Goal: Task Accomplishment & Management: Manage account settings

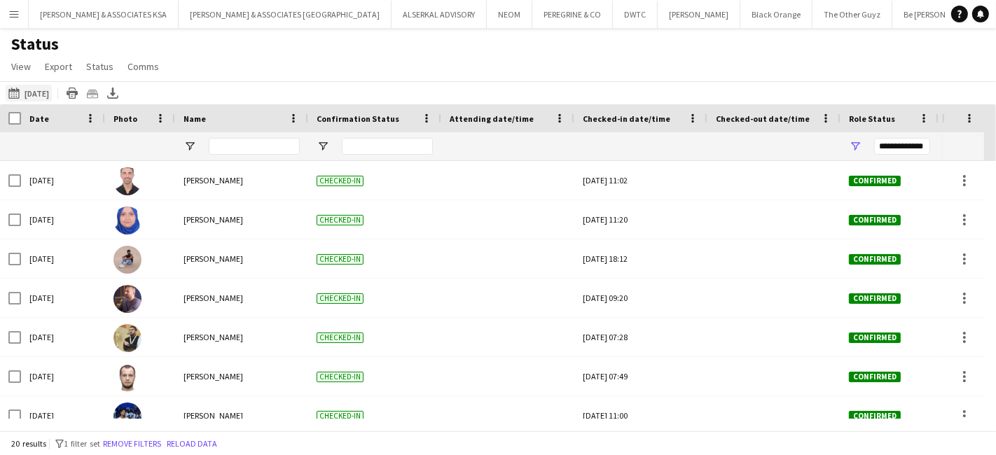
click at [37, 87] on button "[DATE] to [DATE] [DATE]" at bounding box center [29, 93] width 46 height 17
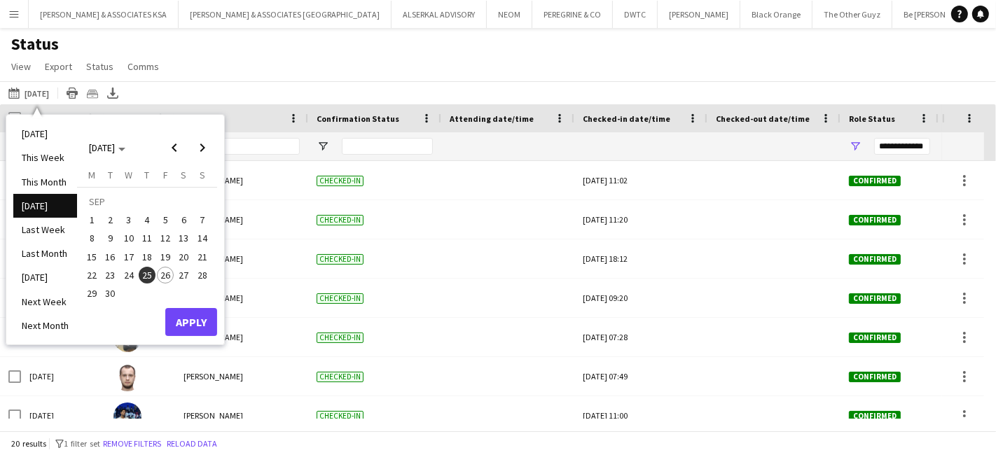
click at [167, 277] on span "26" at bounding box center [165, 275] width 17 height 17
click at [186, 319] on button "Apply" at bounding box center [191, 322] width 52 height 28
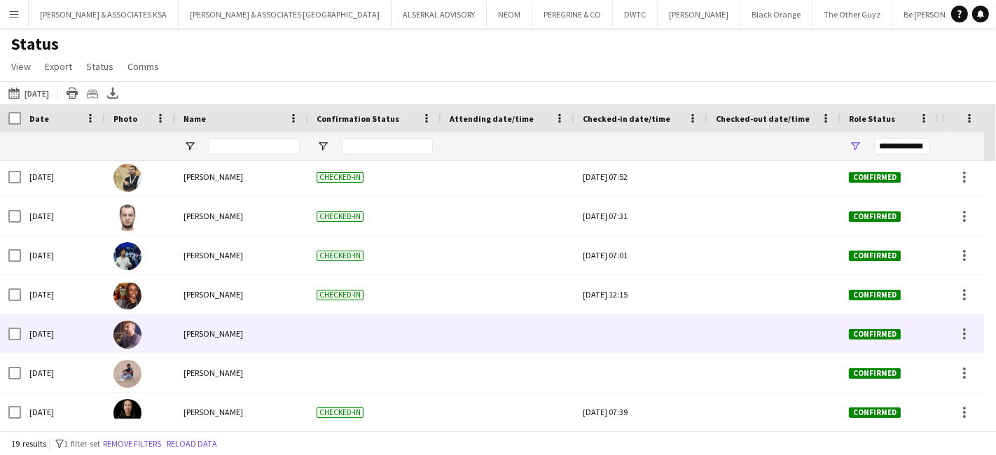
scroll to position [78, 0]
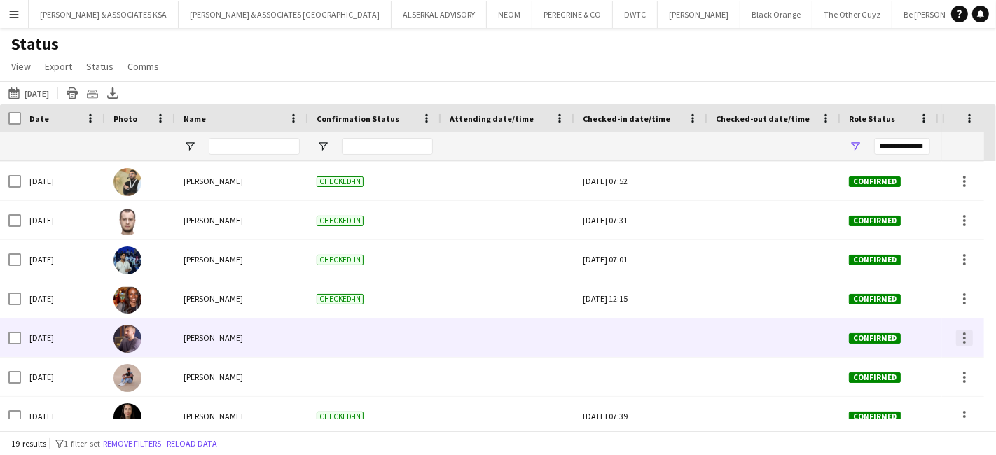
click at [968, 340] on div at bounding box center [964, 338] width 17 height 17
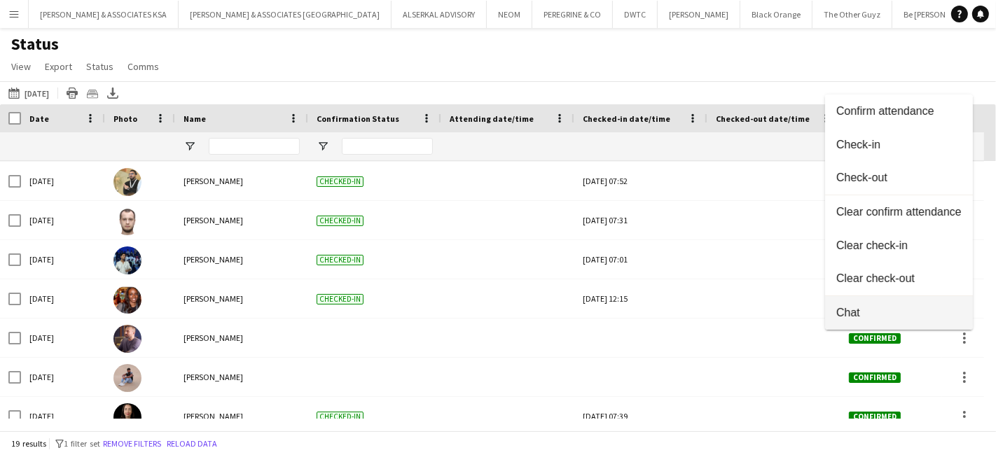
click at [882, 315] on span "Chat" at bounding box center [899, 312] width 125 height 13
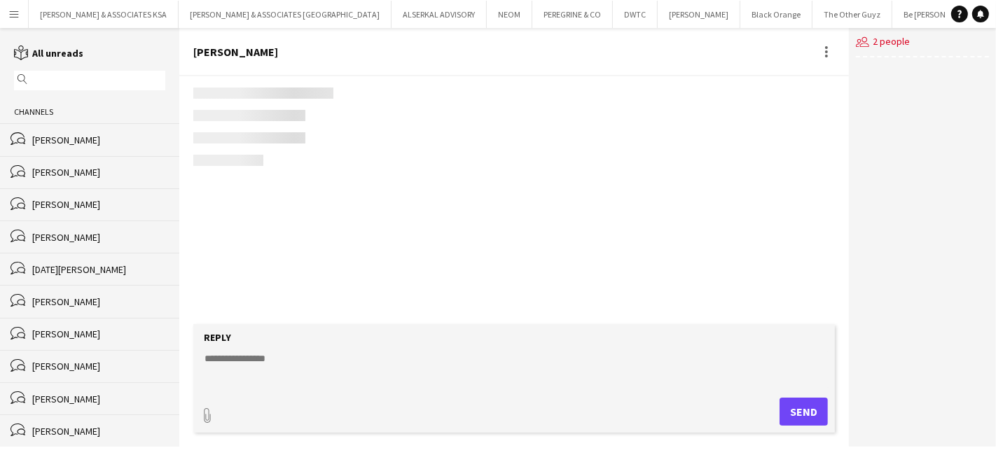
scroll to position [1021, 0]
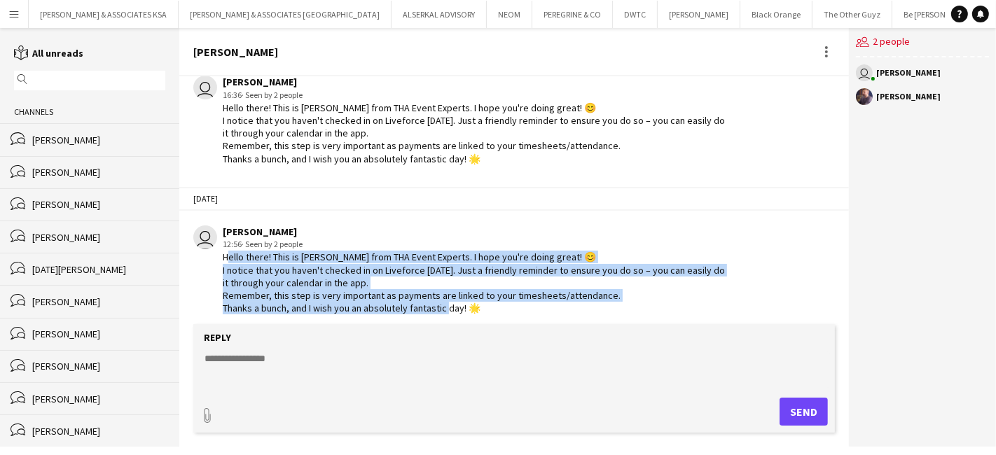
drag, startPoint x: 224, startPoint y: 248, endPoint x: 514, endPoint y: 322, distance: 300.1
click at [514, 322] on div "31-01-2024 user Glenda Castelino 11:24 · Seen by 2 people Hello there! This is …" at bounding box center [514, 200] width 670 height 248
copy div "Hello there! This is Glenda from THA Event Experts. I hope you're doing great! …"
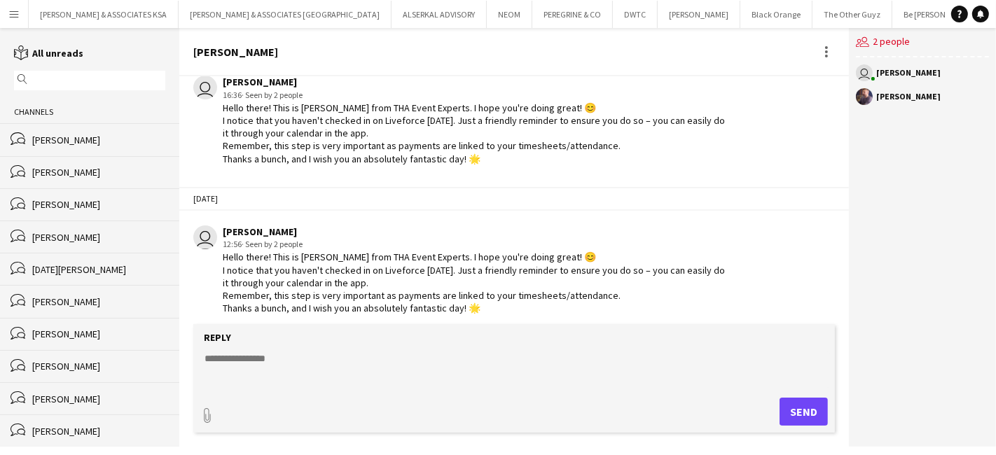
click at [228, 357] on textarea at bounding box center [517, 370] width 628 height 36
paste textarea "**********"
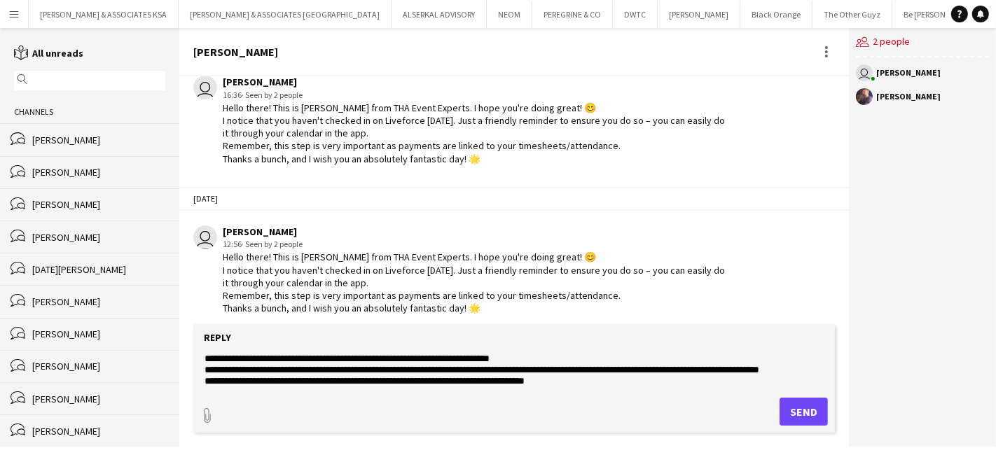
scroll to position [22, 0]
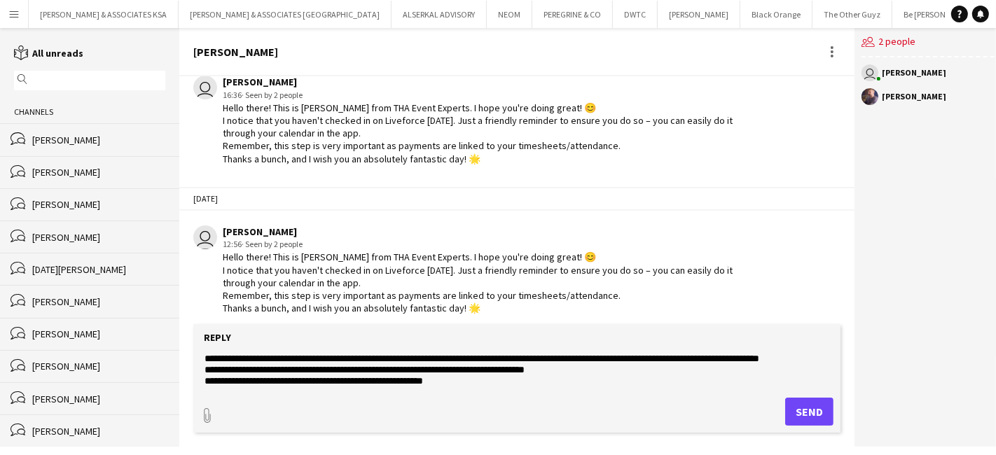
type textarea "**********"
drag, startPoint x: 808, startPoint y: 404, endPoint x: 800, endPoint y: 401, distance: 8.5
click at [808, 404] on button "Send" at bounding box center [809, 412] width 48 height 28
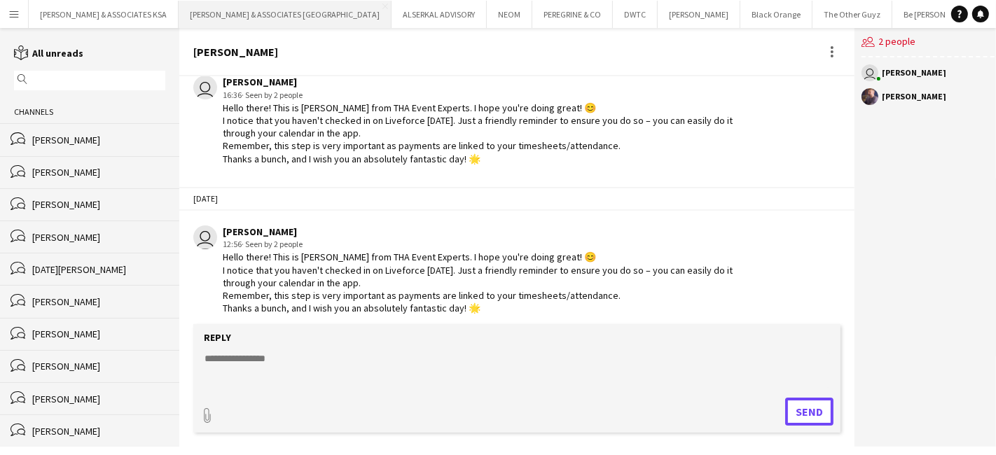
scroll to position [1157, 0]
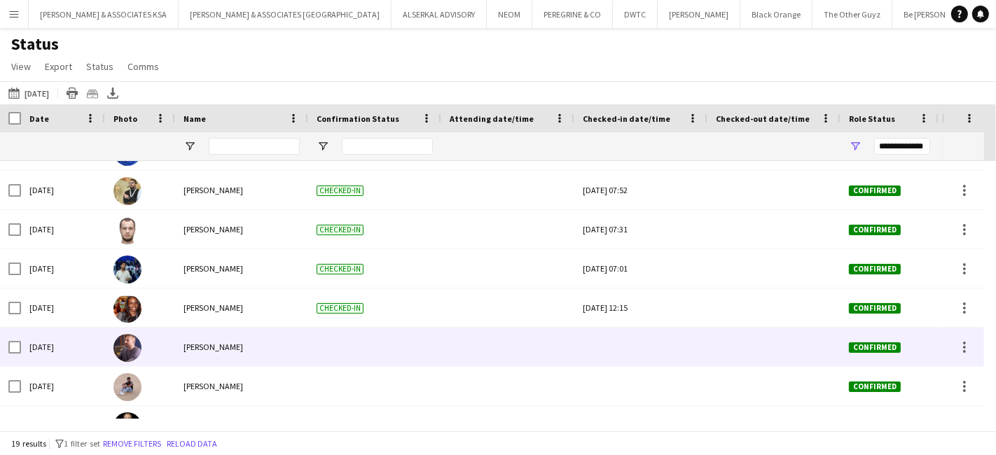
scroll to position [156, 0]
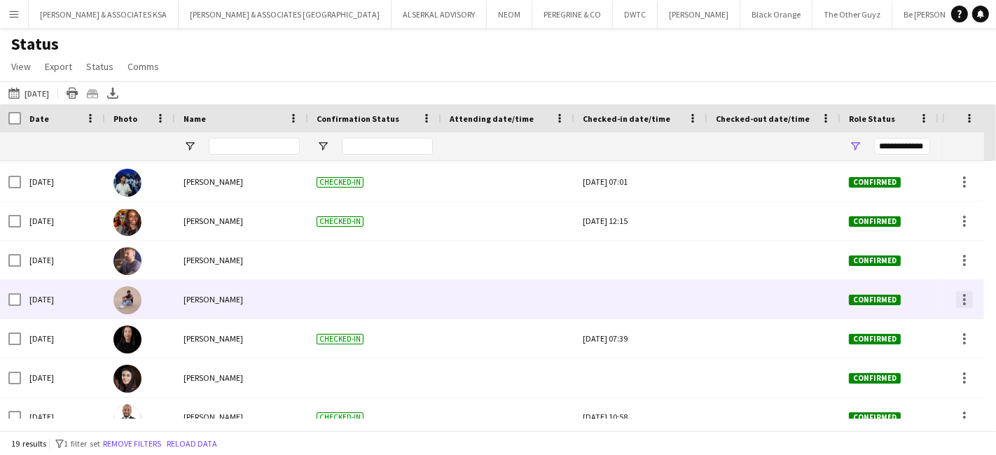
click at [968, 301] on div at bounding box center [964, 299] width 17 height 17
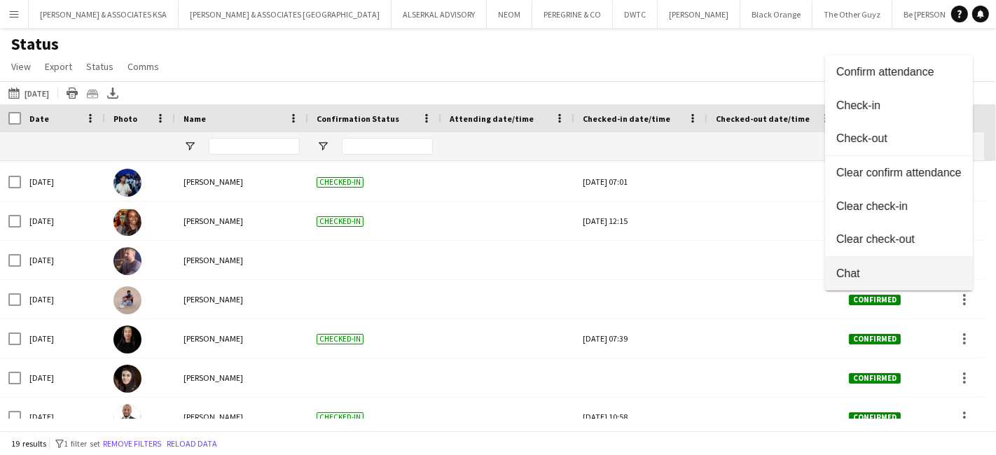
click at [881, 271] on span "Chat" at bounding box center [899, 274] width 125 height 13
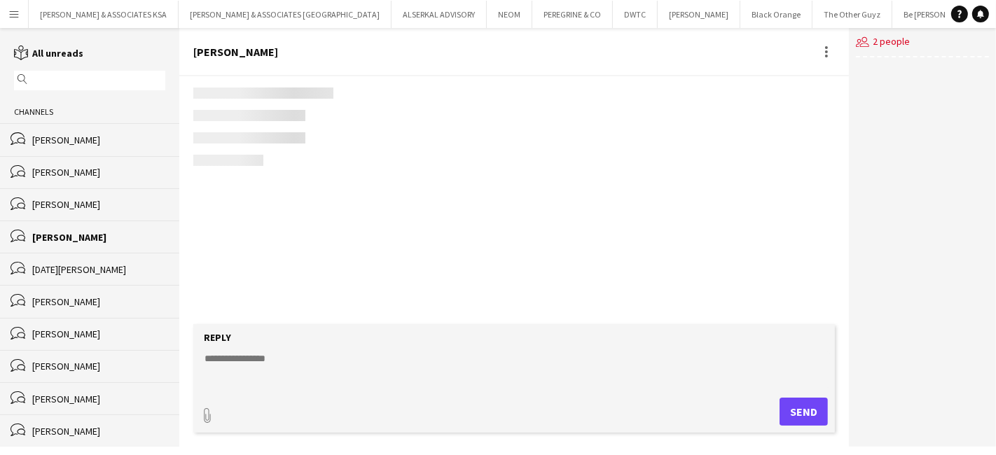
scroll to position [55, 0]
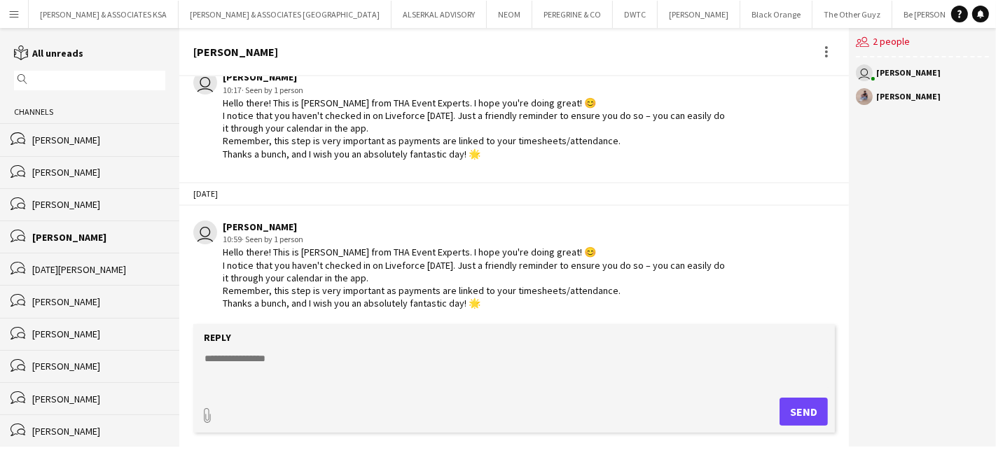
click at [244, 365] on textarea at bounding box center [517, 370] width 628 height 36
paste textarea "**********"
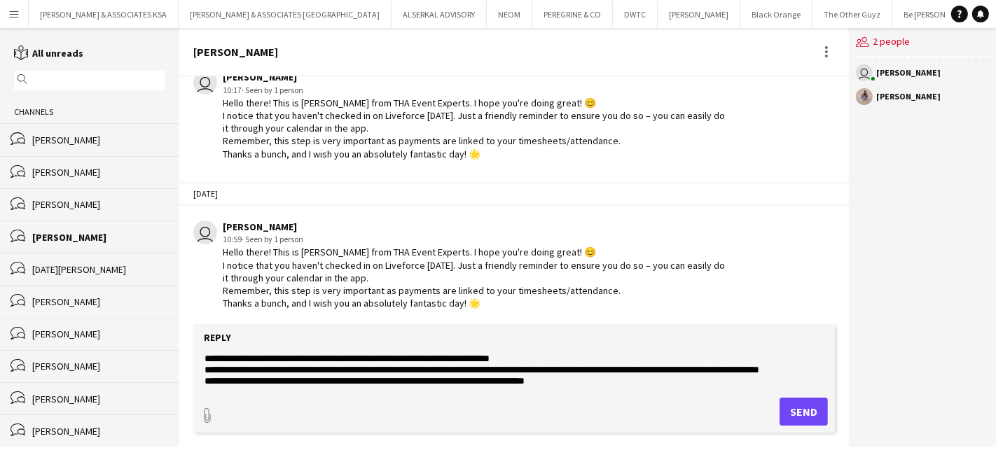
scroll to position [22, 0]
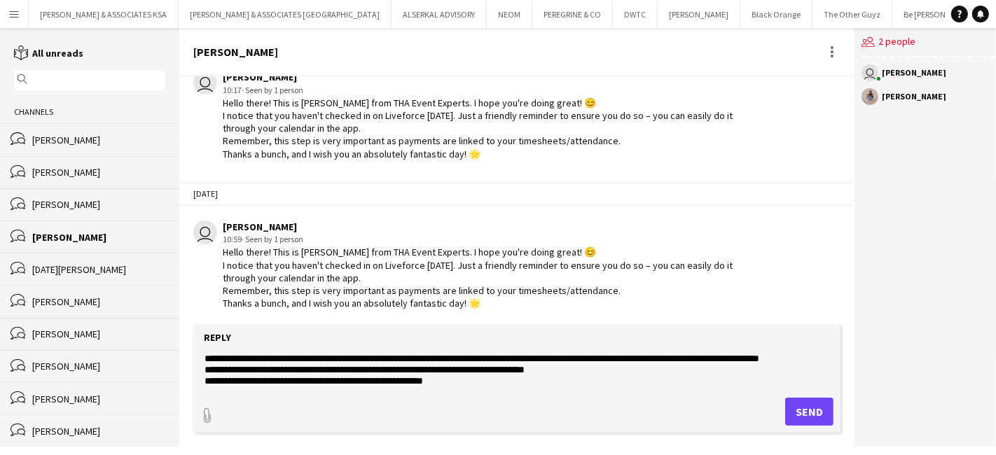
type textarea "**********"
click at [797, 404] on button "Send" at bounding box center [809, 412] width 48 height 28
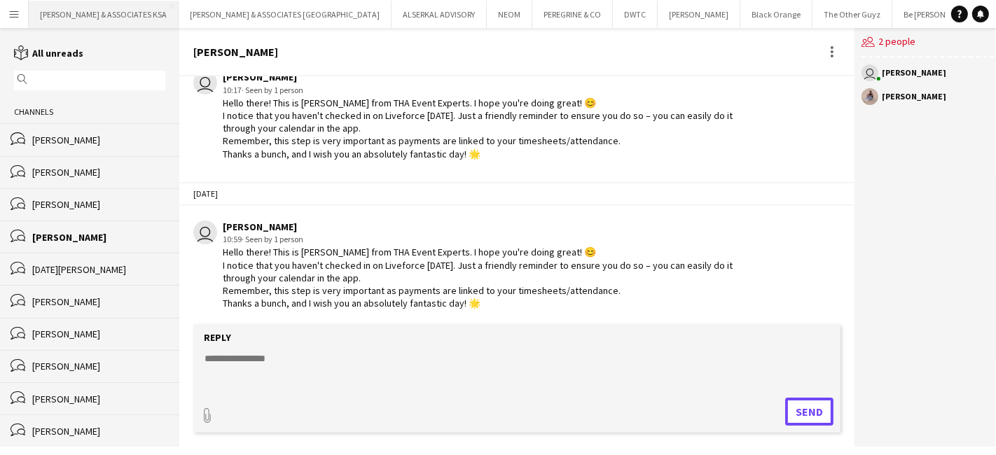
scroll to position [191, 0]
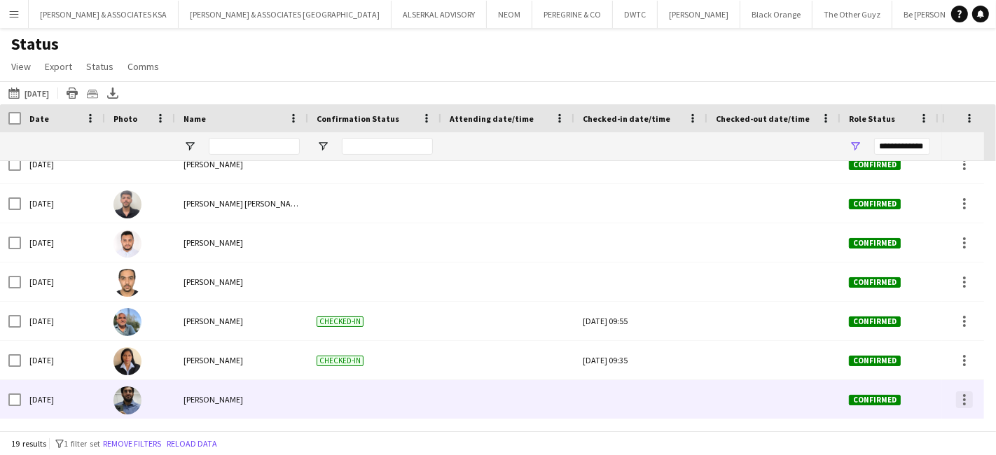
click at [961, 404] on div at bounding box center [964, 400] width 17 height 17
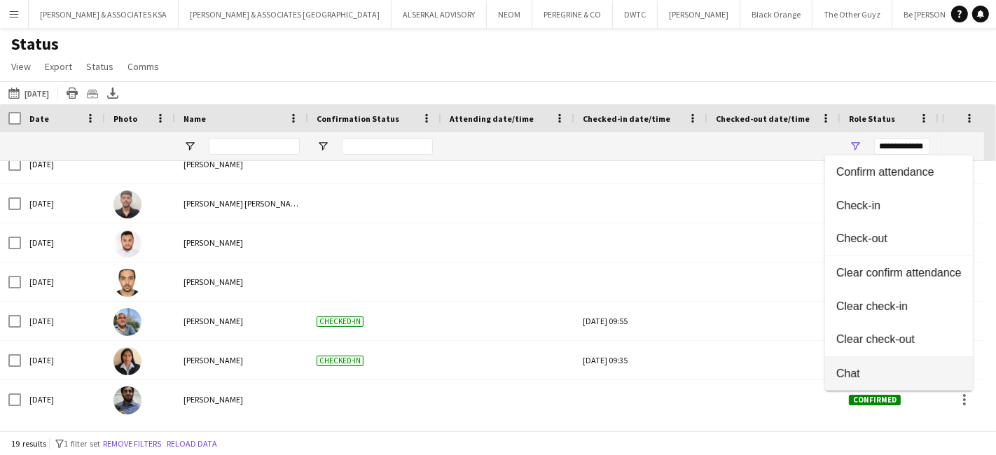
click at [860, 375] on span "Chat" at bounding box center [899, 374] width 125 height 13
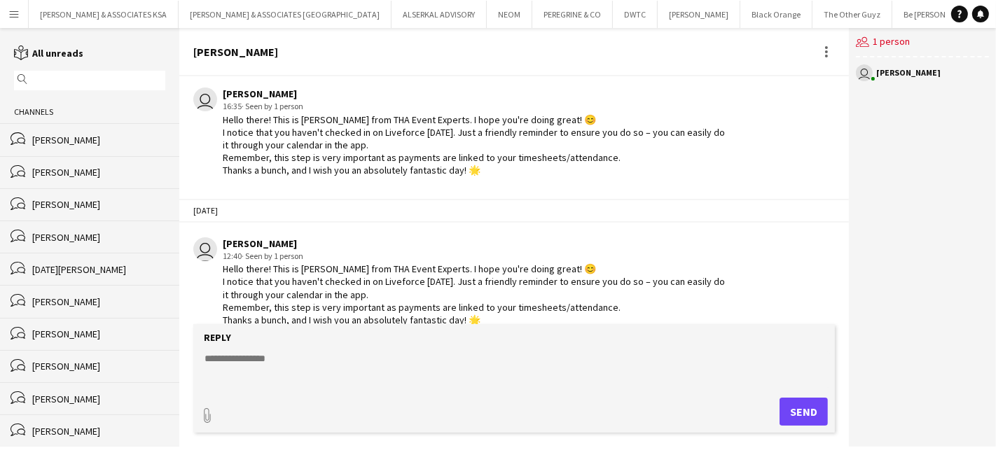
click at [252, 356] on textarea at bounding box center [517, 370] width 628 height 36
paste textarea "**********"
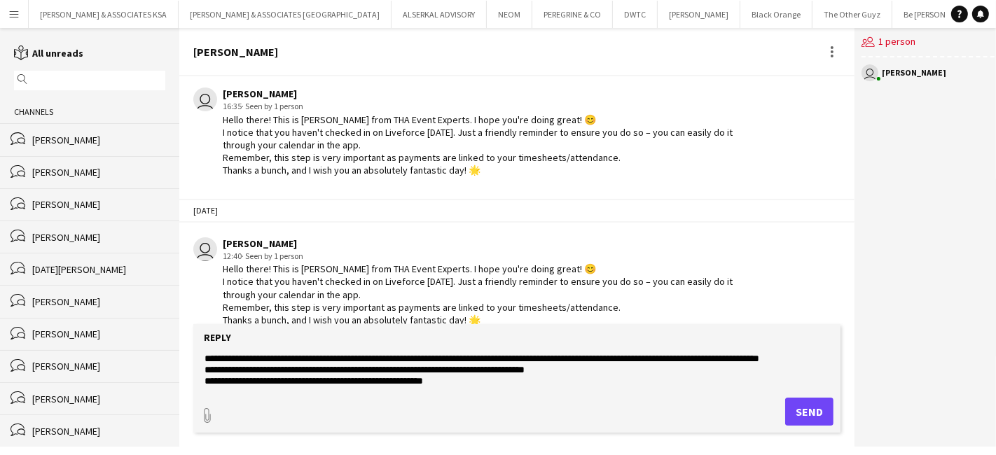
type textarea "**********"
click at [792, 410] on button "Send" at bounding box center [809, 412] width 48 height 28
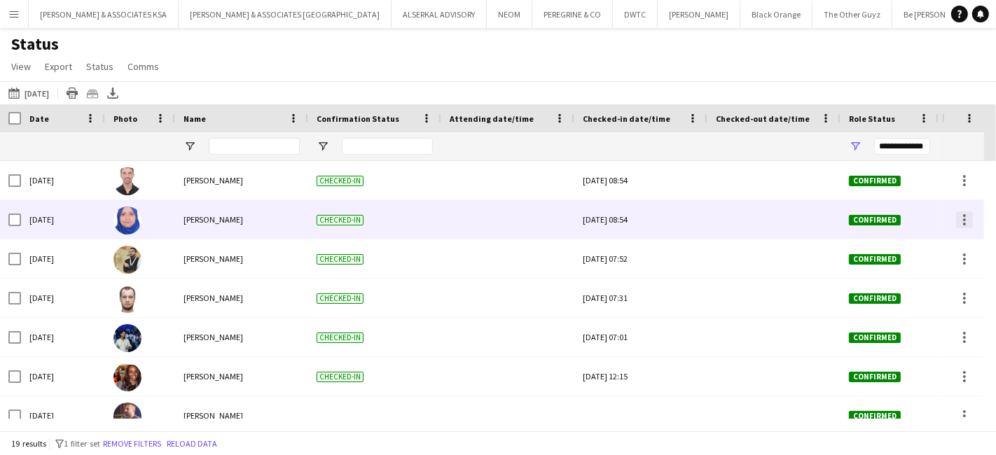
click at [967, 224] on div at bounding box center [964, 220] width 17 height 17
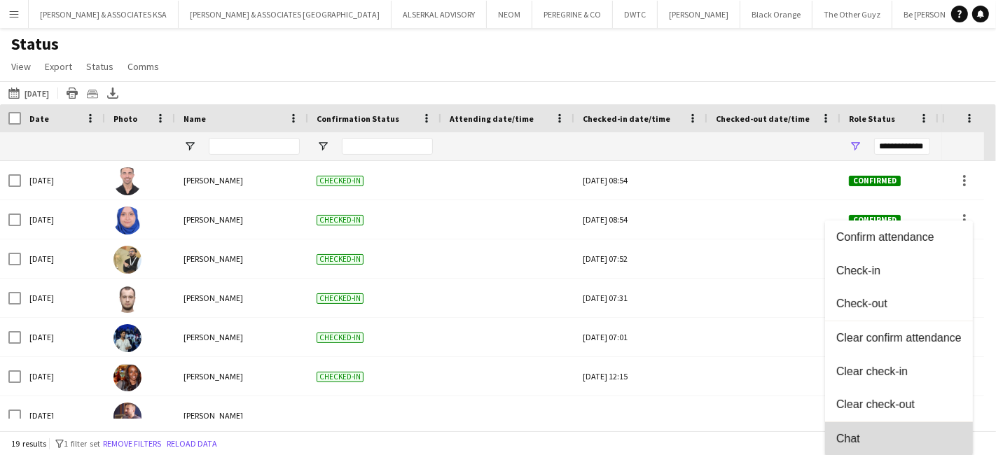
click at [870, 434] on span "Chat" at bounding box center [899, 439] width 125 height 13
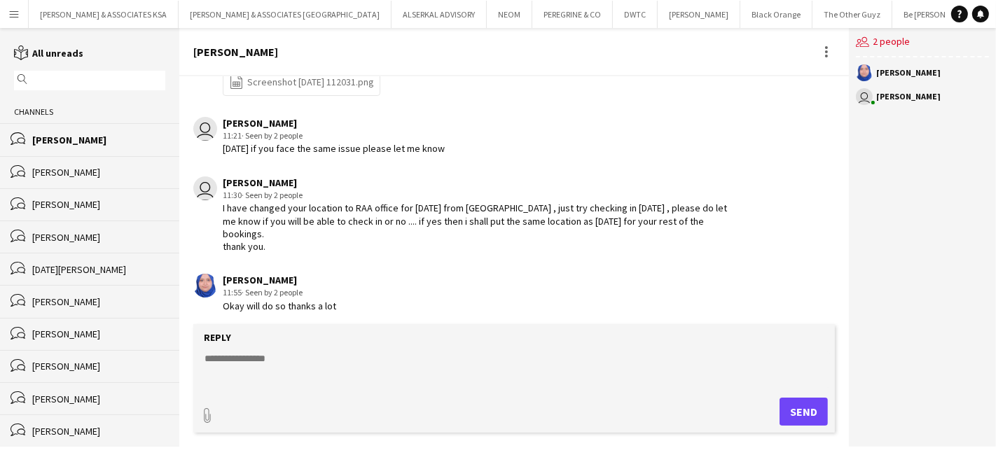
click at [256, 353] on textarea at bounding box center [517, 370] width 628 height 36
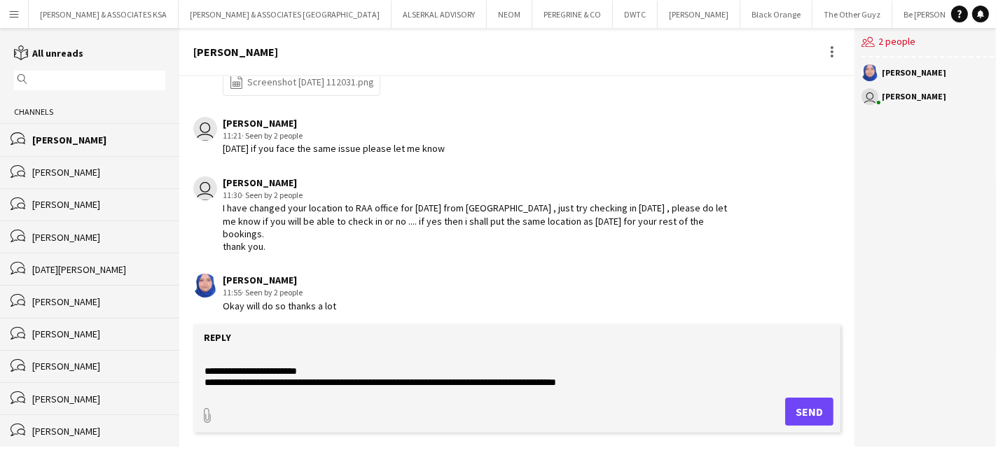
type textarea "**********"
click at [811, 415] on button "Send" at bounding box center [809, 412] width 48 height 28
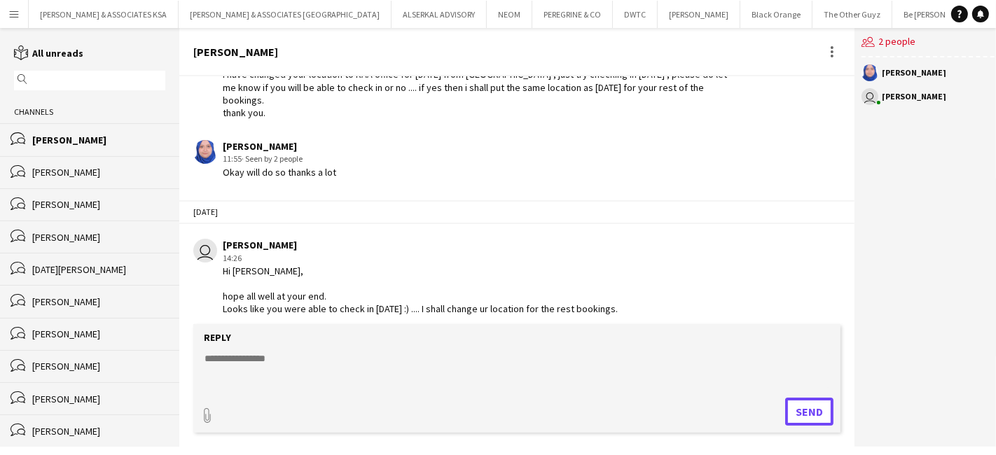
scroll to position [1313, 0]
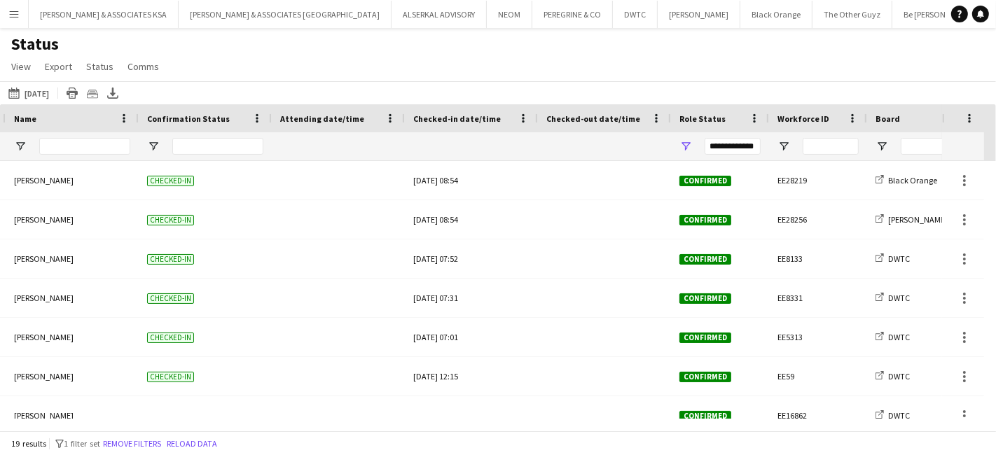
scroll to position [0, 409]
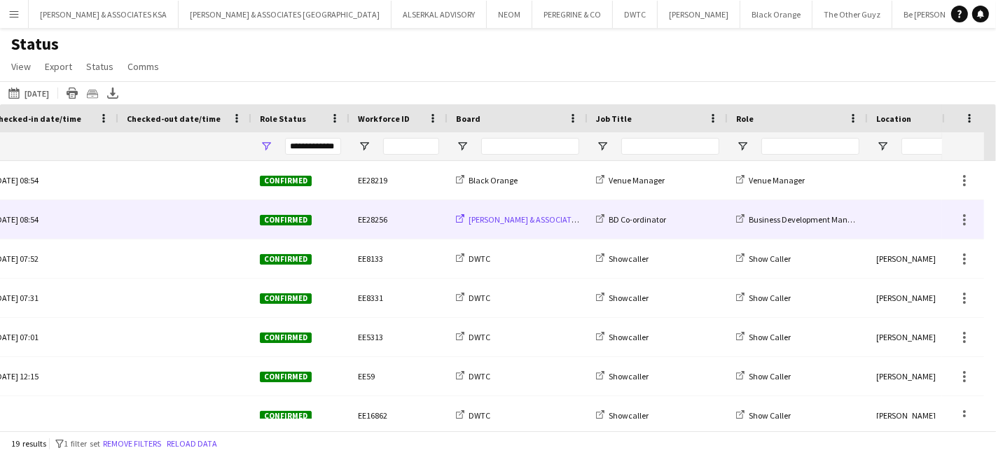
click at [502, 214] on span "[PERSON_NAME] & ASSOCIATES [GEOGRAPHIC_DATA]" at bounding box center [564, 219] width 190 height 11
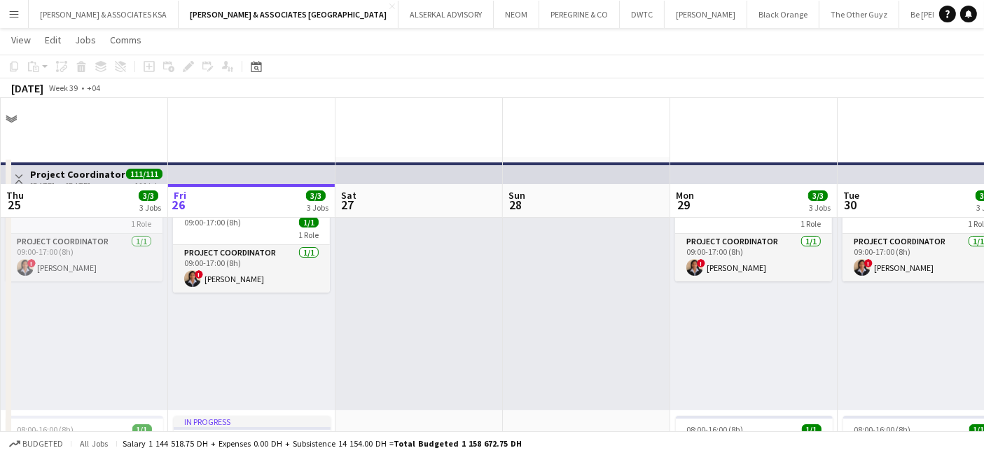
scroll to position [311, 0]
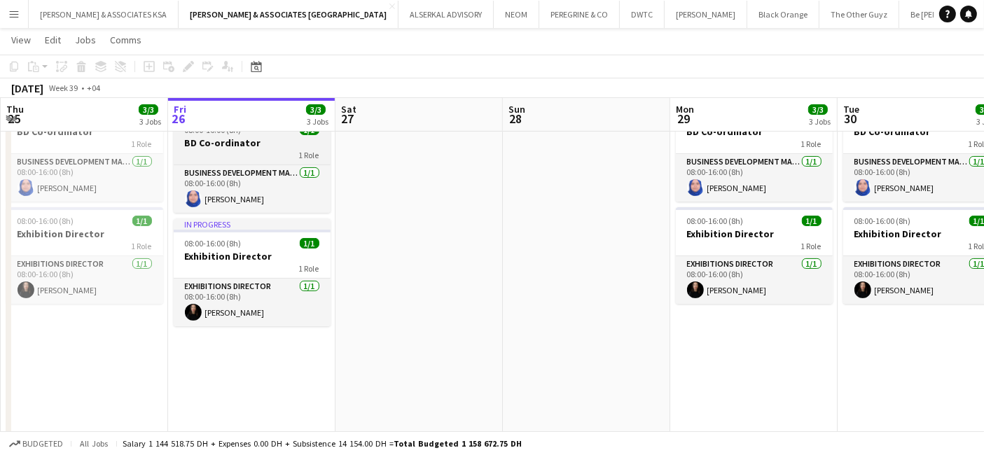
click at [213, 149] on div "1 Role" at bounding box center [252, 154] width 157 height 11
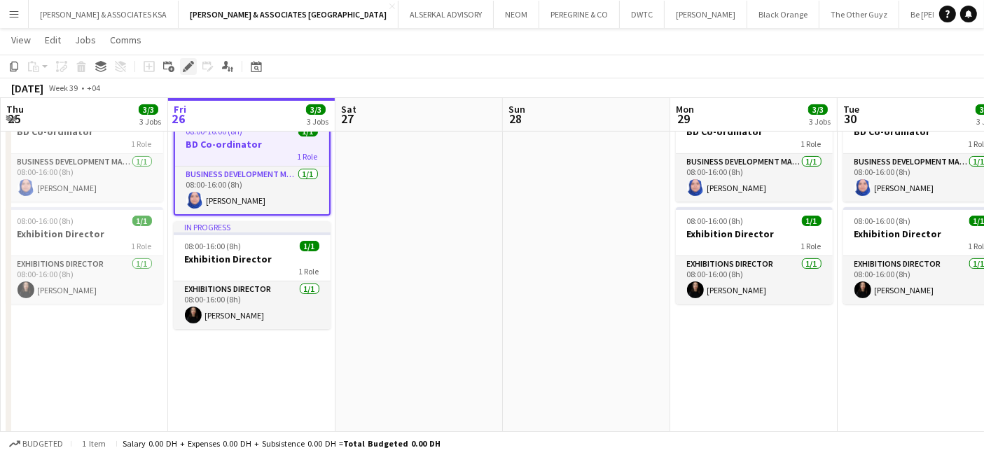
click at [183, 64] on icon "Edit" at bounding box center [188, 66] width 11 height 11
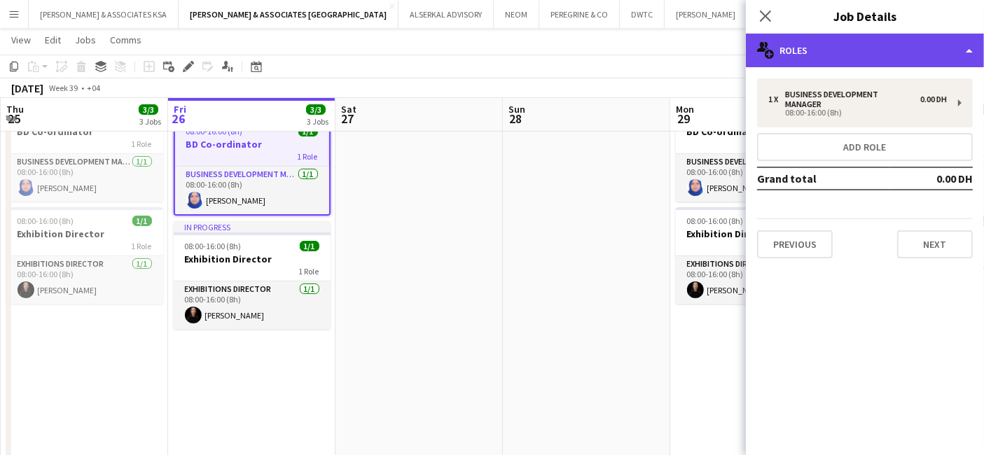
click at [837, 53] on div "multiple-users-add Roles" at bounding box center [865, 51] width 238 height 34
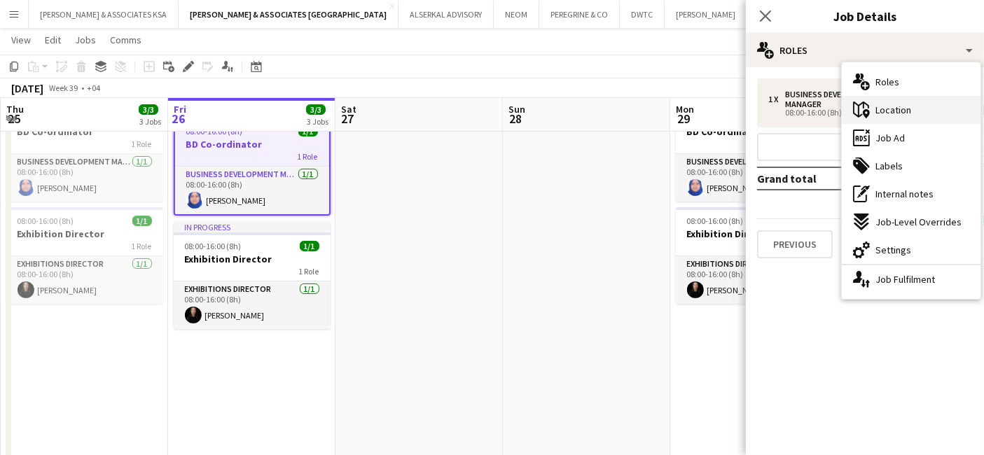
click at [889, 102] on div "maps-pin-1 Location" at bounding box center [911, 110] width 139 height 28
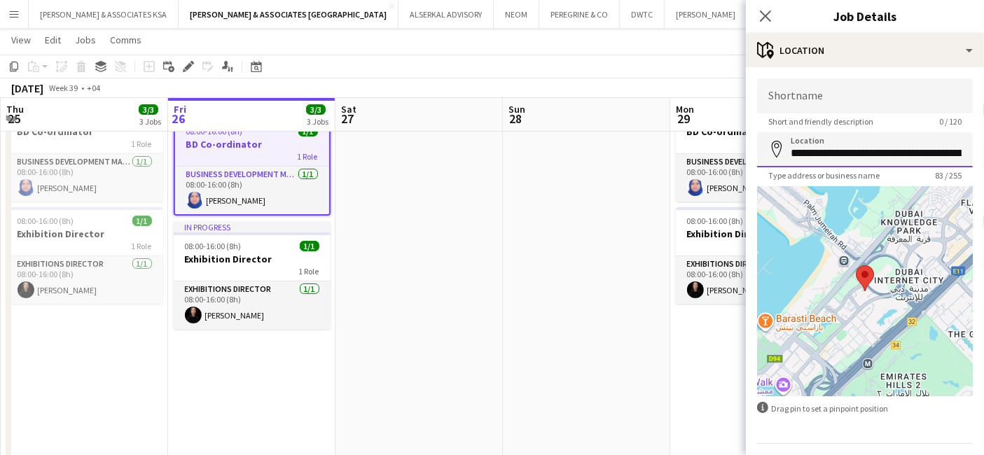
click at [838, 154] on input "**********" at bounding box center [865, 149] width 216 height 35
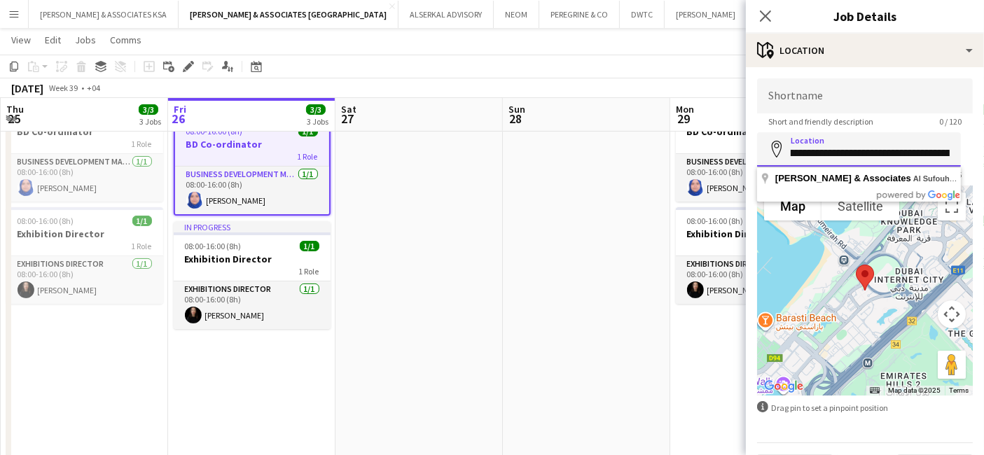
scroll to position [0, 218]
drag, startPoint x: 788, startPoint y: 151, endPoint x: 977, endPoint y: 135, distance: 189.9
click at [977, 135] on mat-expansion-panel "**********" at bounding box center [865, 261] width 238 height 388
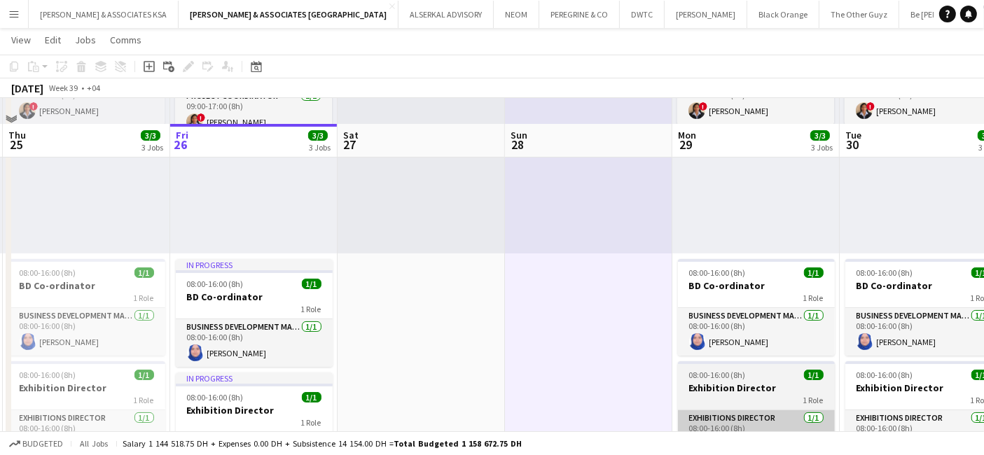
scroll to position [156, 0]
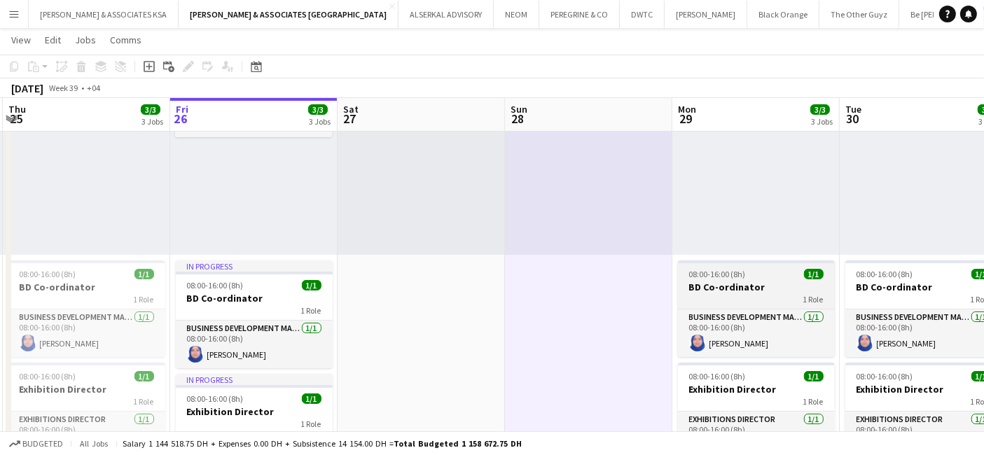
click at [739, 291] on h3 "BD Co-ordinator" at bounding box center [756, 287] width 157 height 13
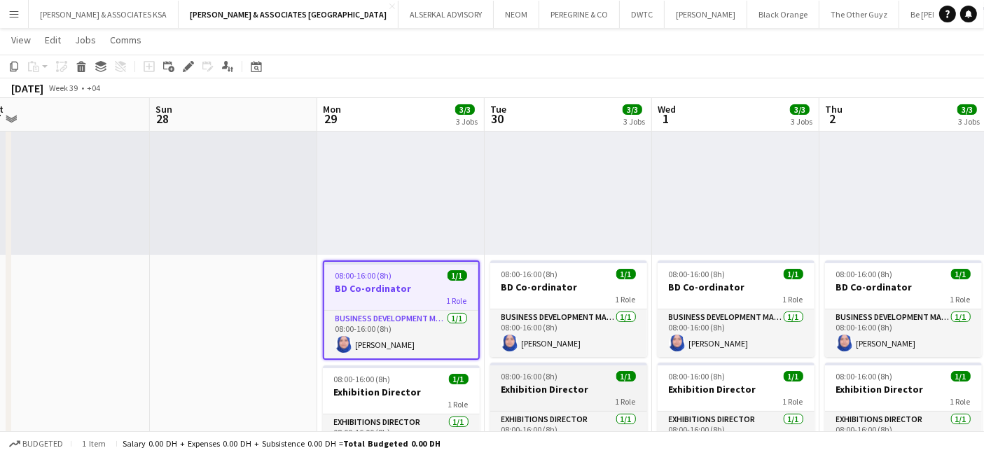
scroll to position [0, 400]
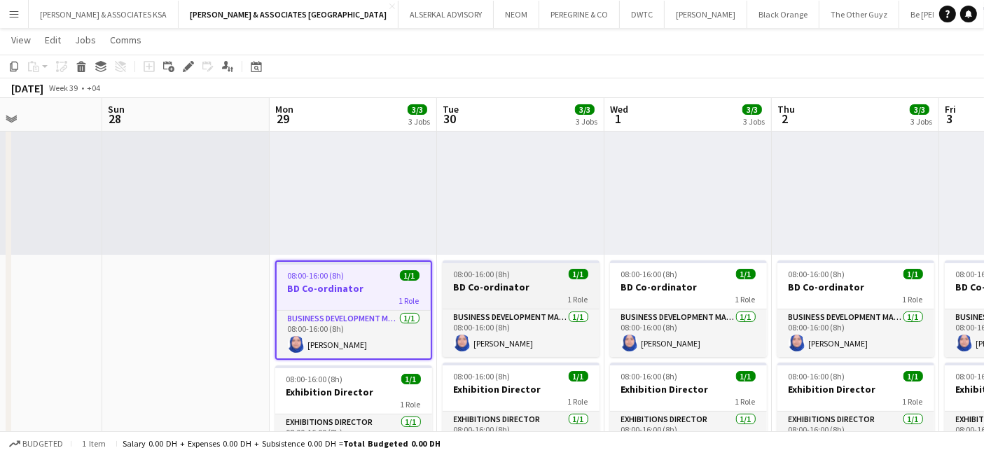
click at [510, 287] on h3 "BD Co-ordinator" at bounding box center [521, 287] width 157 height 13
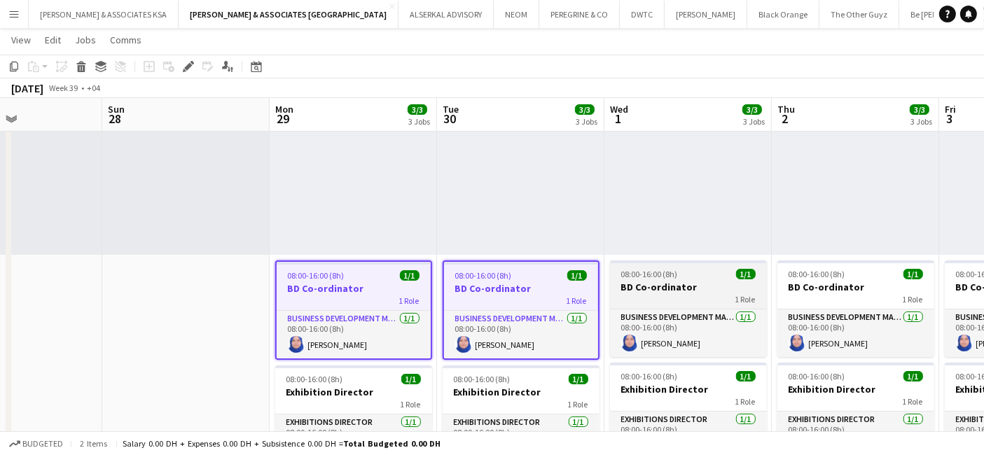
click at [692, 277] on div "08:00-16:00 (8h) 1/1" at bounding box center [688, 274] width 157 height 11
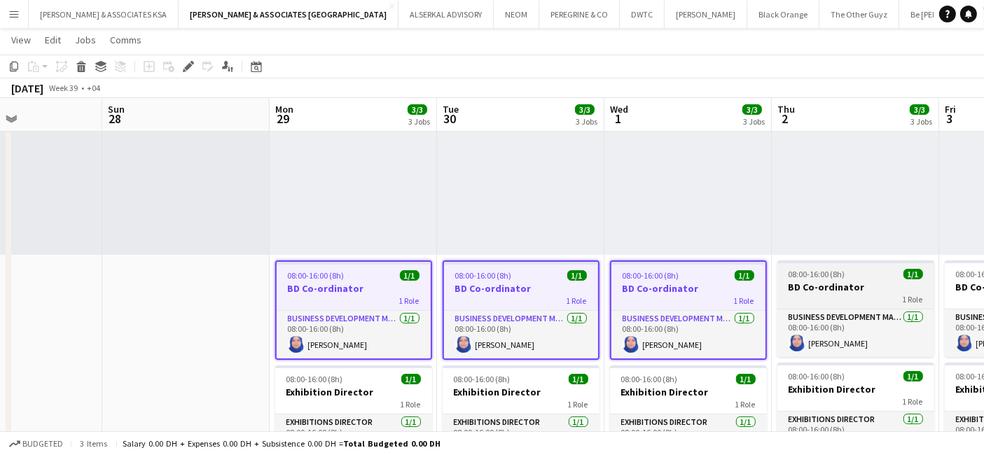
click at [804, 277] on span "08:00-16:00 (8h)" at bounding box center [817, 274] width 57 height 11
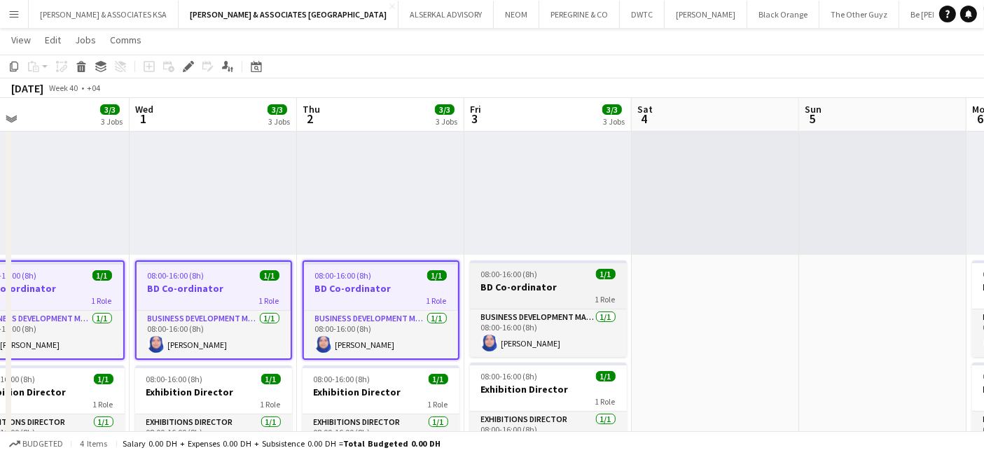
scroll to position [0, 541]
click at [511, 289] on h3 "BD Co-ordinator" at bounding box center [548, 287] width 157 height 13
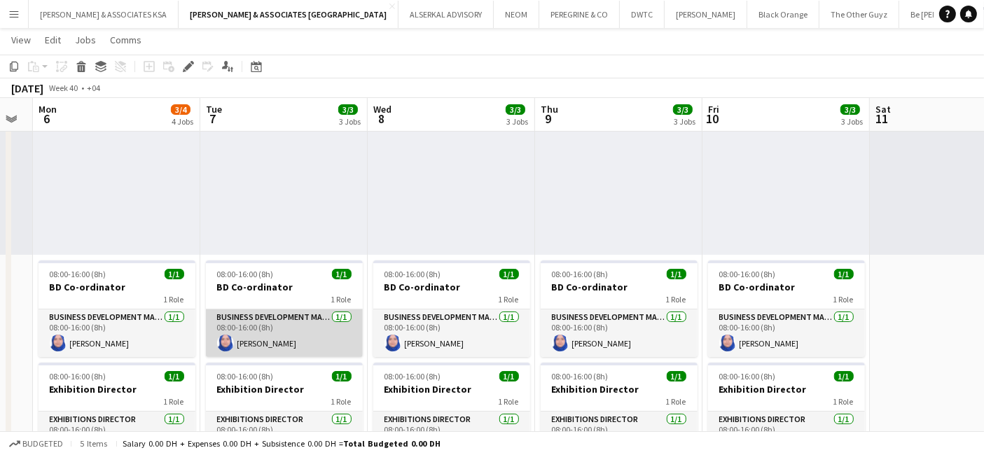
scroll to position [0, 470]
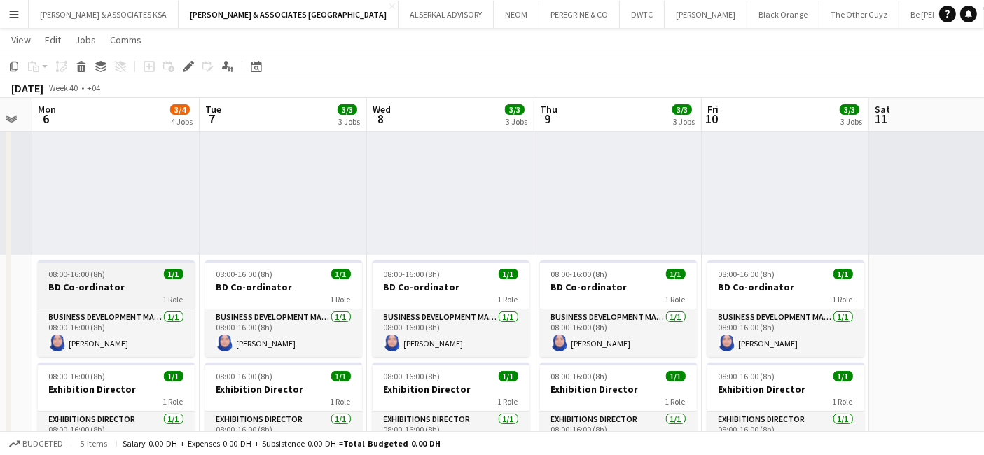
click at [102, 282] on h3 "BD Co-ordinator" at bounding box center [116, 287] width 157 height 13
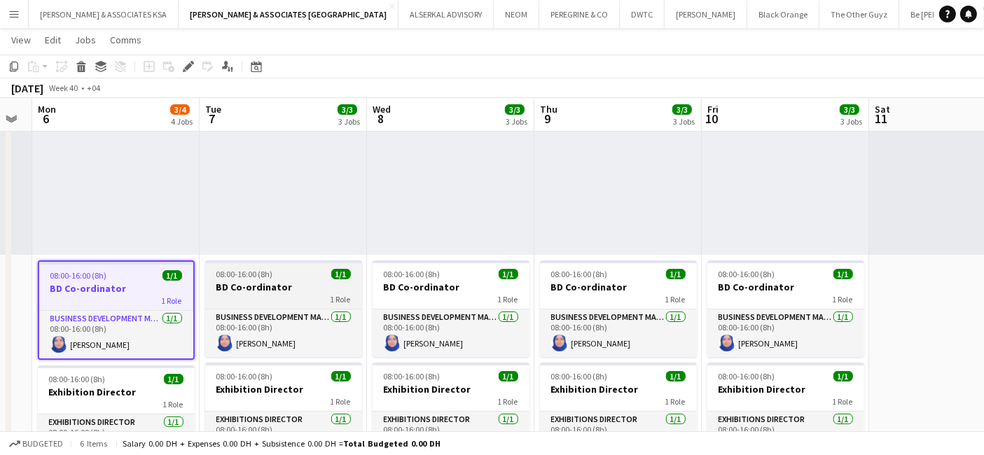
click at [251, 273] on span "08:00-16:00 (8h)" at bounding box center [245, 274] width 57 height 11
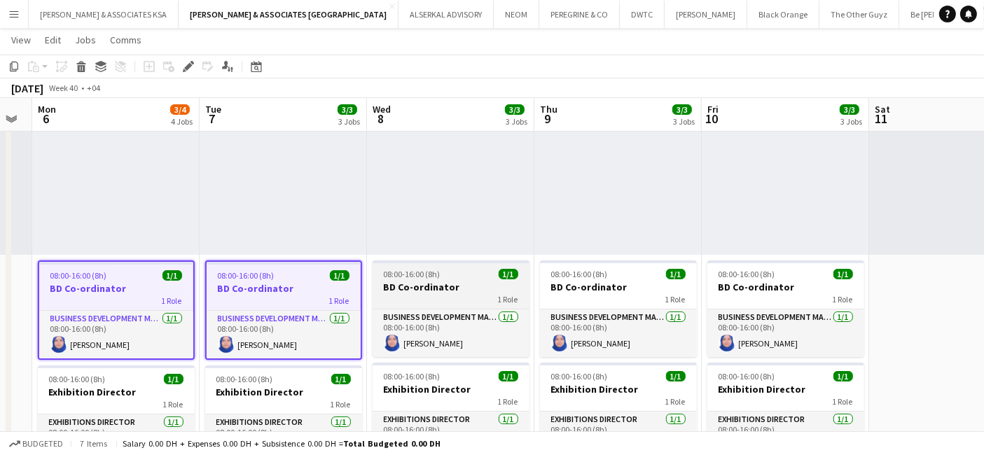
click at [406, 281] on h3 "BD Co-ordinator" at bounding box center [451, 287] width 157 height 13
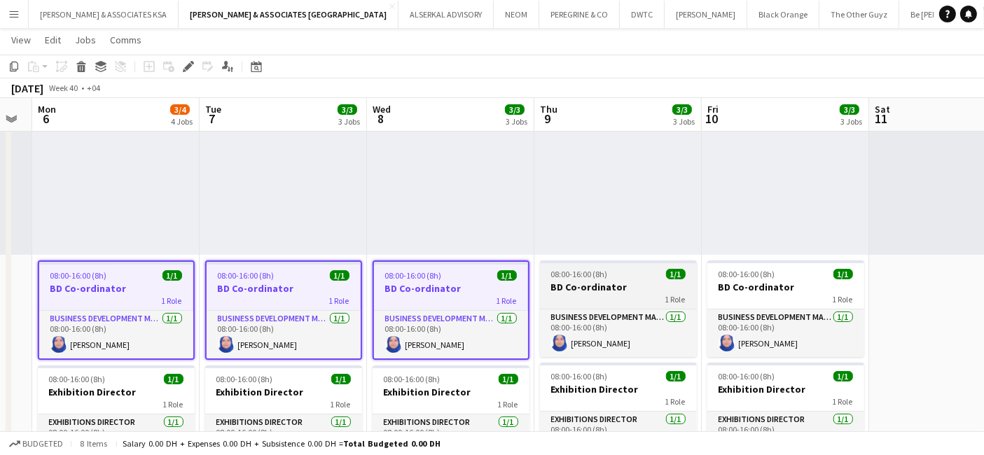
drag, startPoint x: 582, startPoint y: 285, endPoint x: 610, endPoint y: 283, distance: 28.1
click at [583, 285] on h3 "BD Co-ordinator" at bounding box center [618, 287] width 157 height 13
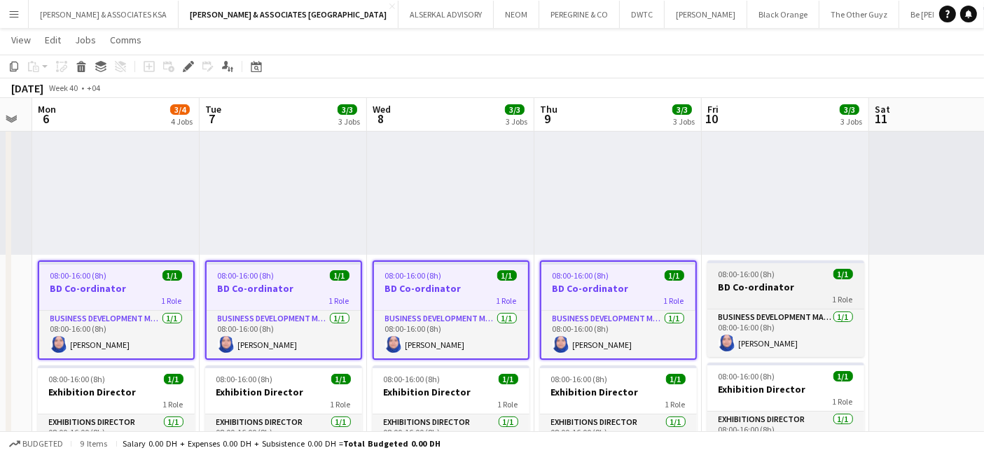
click at [736, 279] on app-job-card "08:00-16:00 (8h) 1/1 BD Co-ordinator 1 Role Business Development Manager 1/1 08…" at bounding box center [786, 309] width 157 height 97
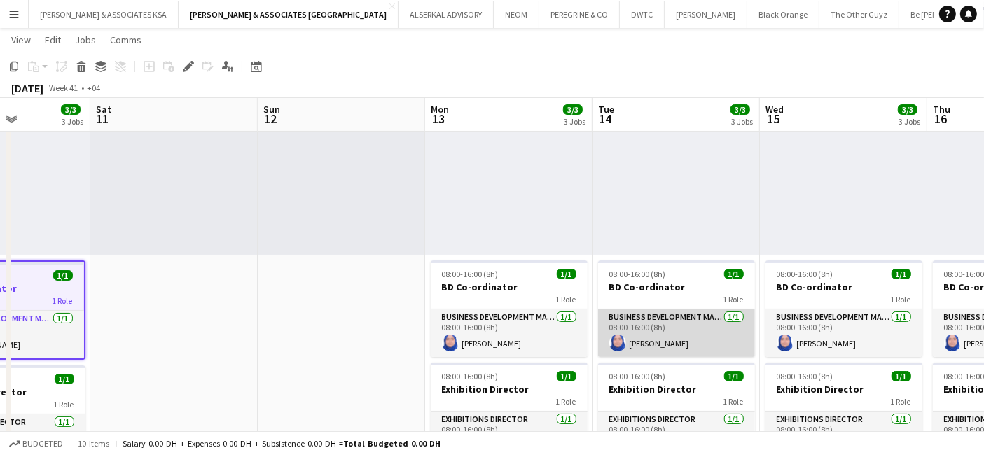
scroll to position [0, 414]
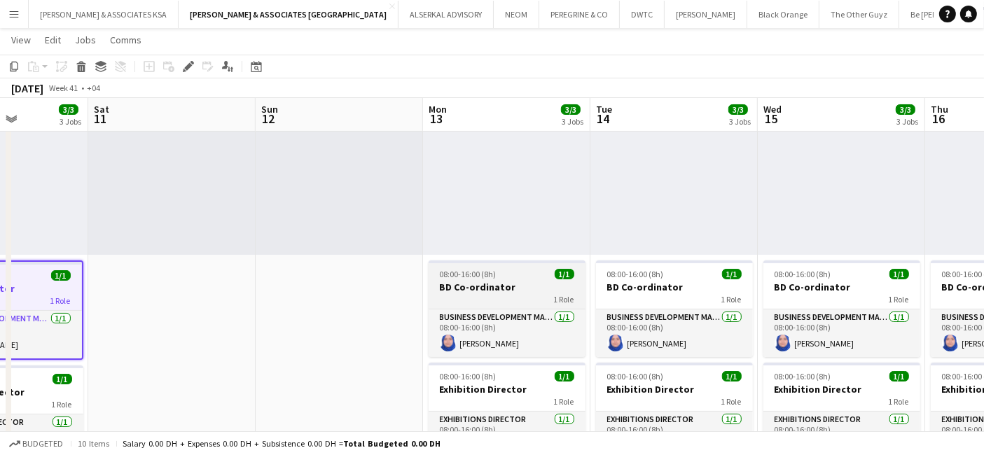
click at [490, 274] on span "08:00-16:00 (8h)" at bounding box center [468, 274] width 57 height 11
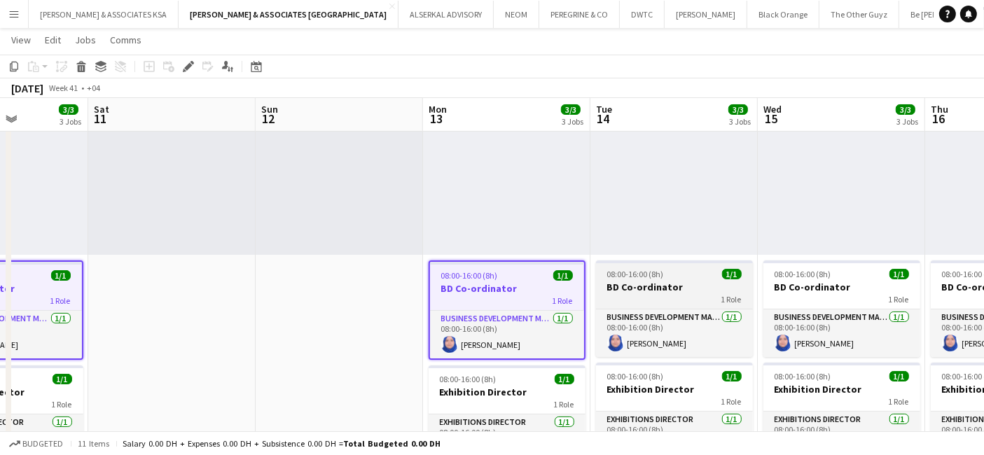
click at [650, 273] on span "08:00-16:00 (8h)" at bounding box center [636, 274] width 57 height 11
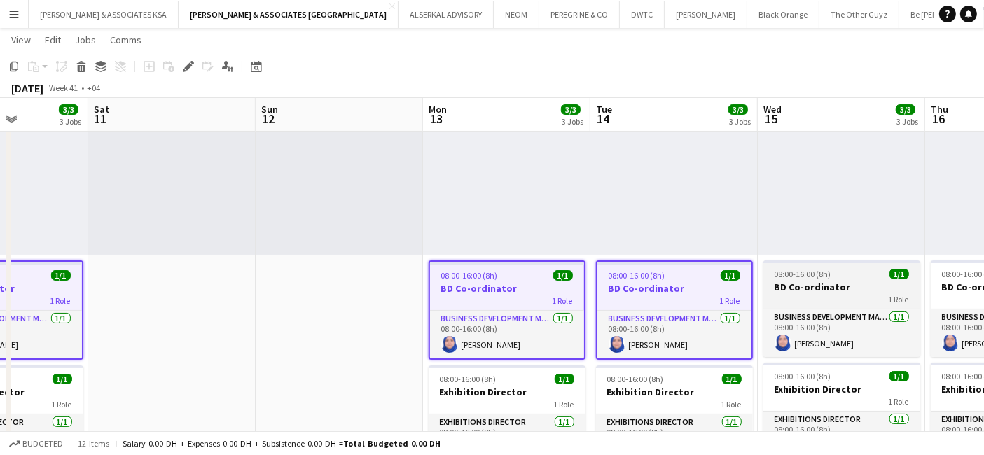
click at [783, 277] on span "08:00-16:00 (8h)" at bounding box center [803, 274] width 57 height 11
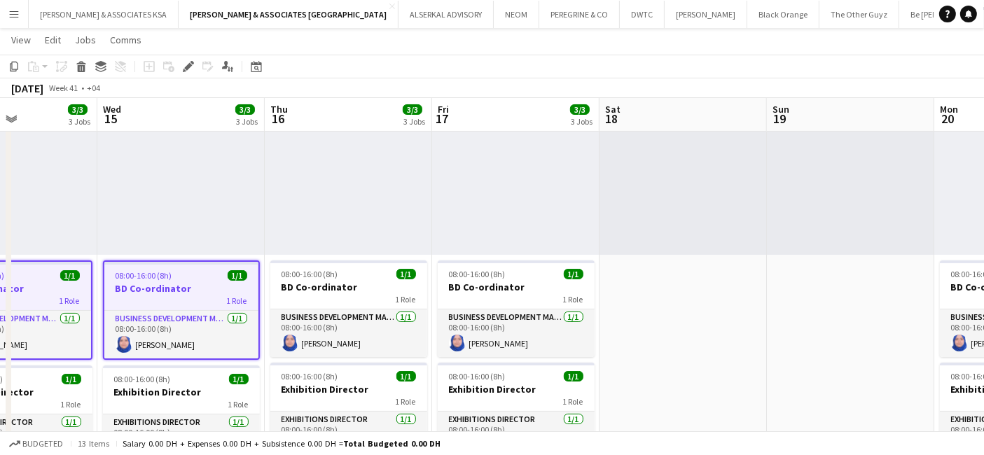
scroll to position [0, 406]
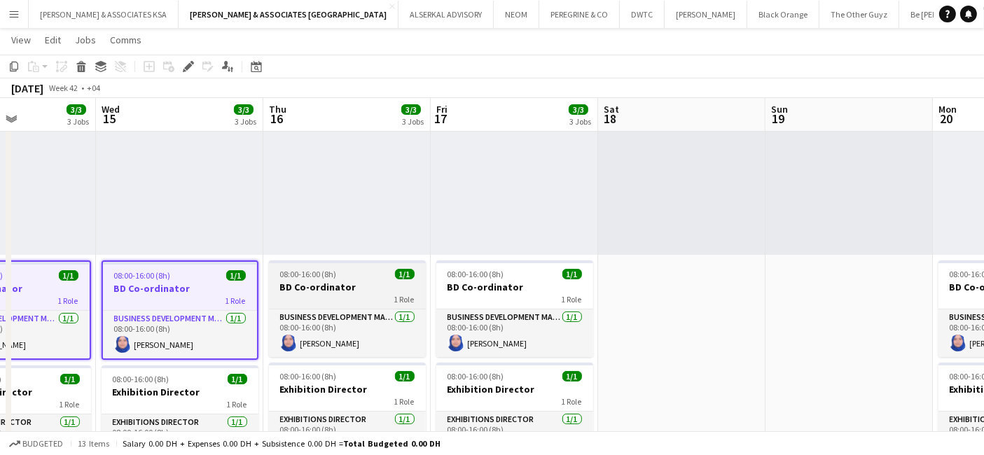
click at [343, 275] on div "08:00-16:00 (8h) 1/1" at bounding box center [347, 274] width 157 height 11
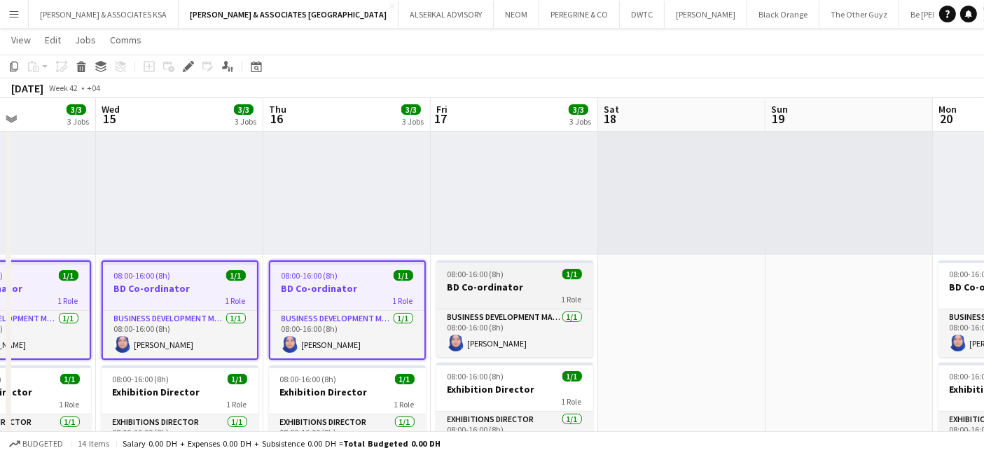
click at [525, 277] on div "08:00-16:00 (8h) 1/1" at bounding box center [515, 274] width 157 height 11
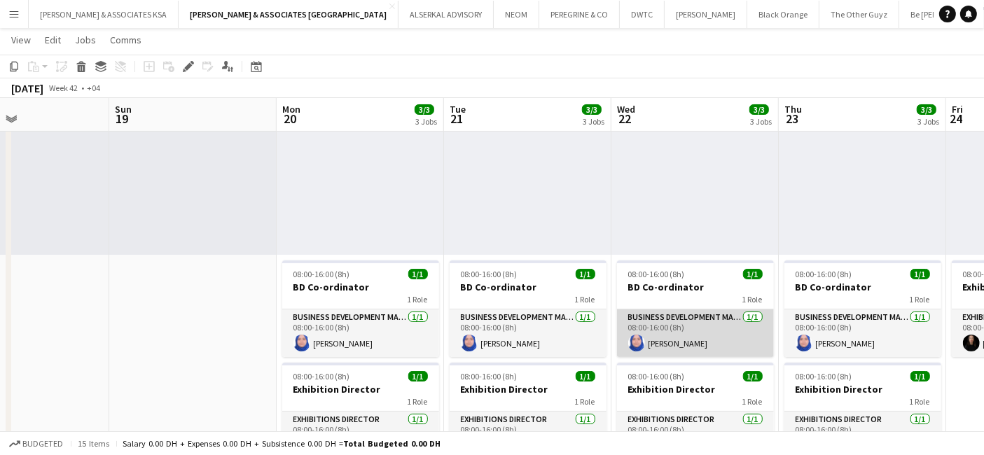
scroll to position [0, 565]
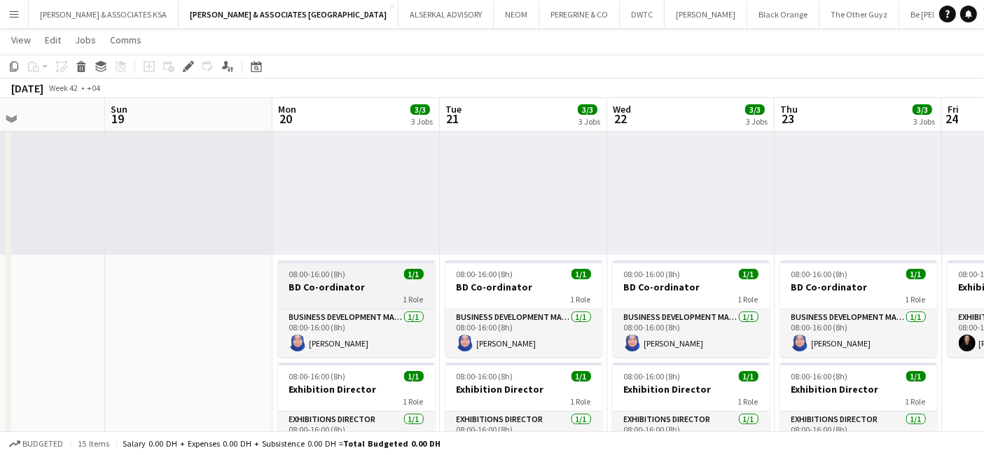
click at [382, 281] on h3 "BD Co-ordinator" at bounding box center [356, 287] width 157 height 13
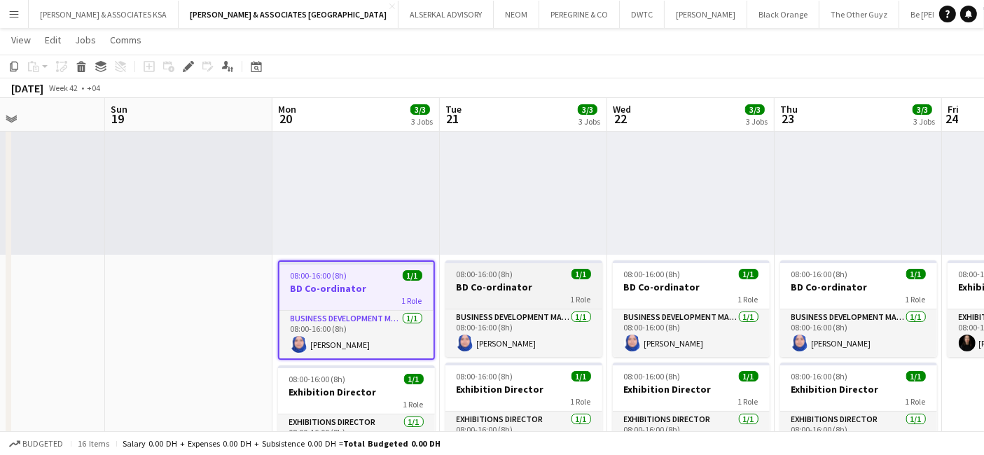
click at [505, 286] on h3 "BD Co-ordinator" at bounding box center [524, 287] width 157 height 13
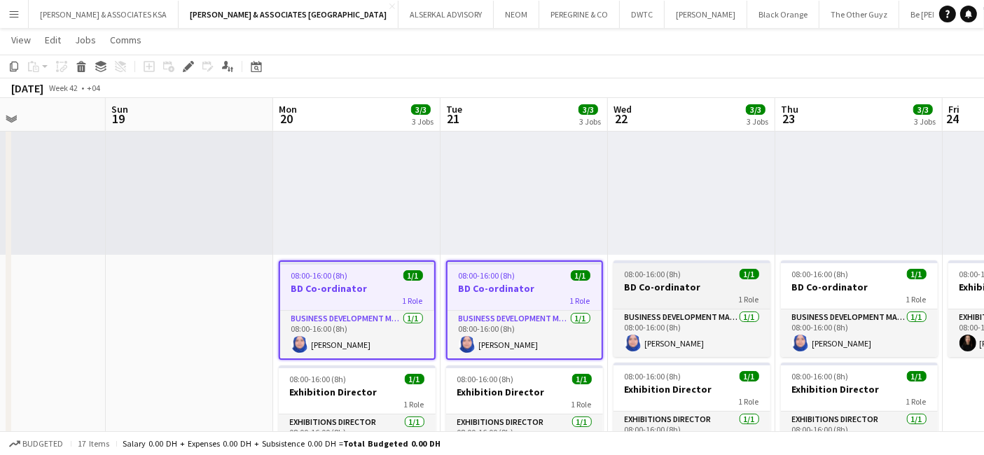
click at [643, 287] on h3 "BD Co-ordinator" at bounding box center [692, 287] width 157 height 13
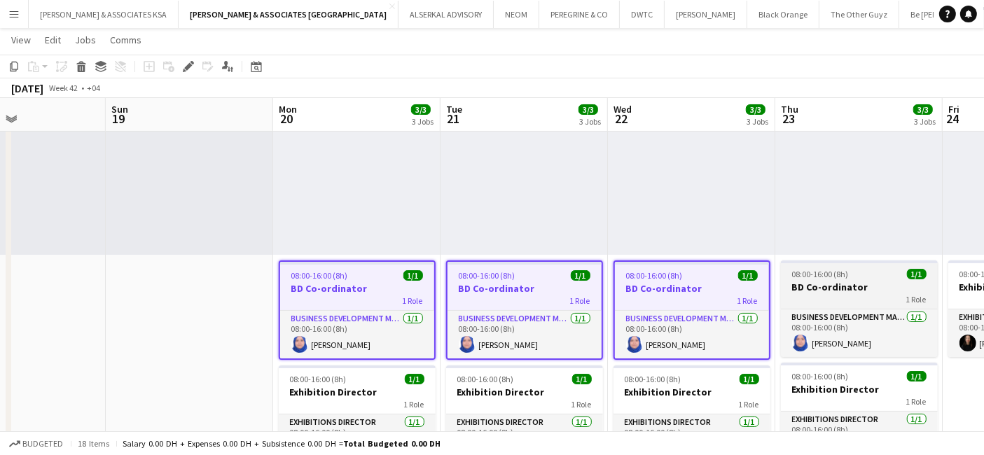
click at [815, 283] on h3 "BD Co-ordinator" at bounding box center [859, 287] width 157 height 13
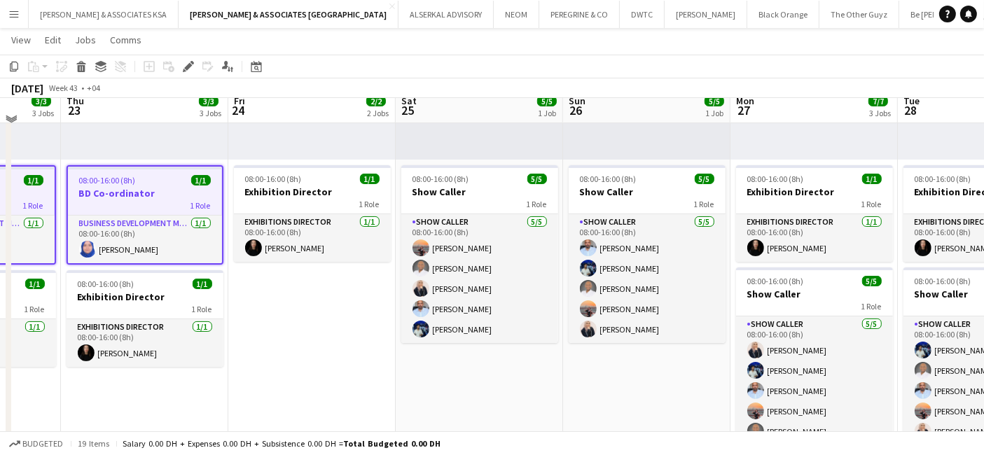
scroll to position [233, 0]
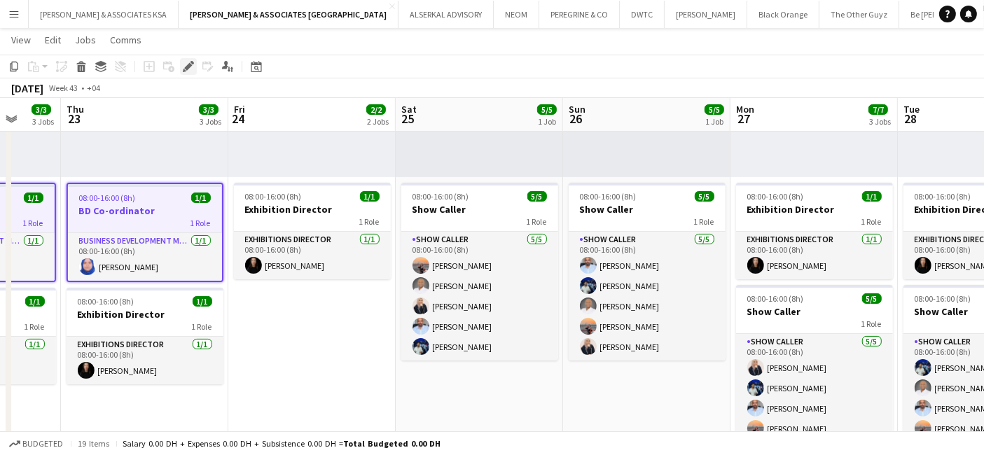
click at [188, 69] on icon "Edit" at bounding box center [188, 66] width 11 height 11
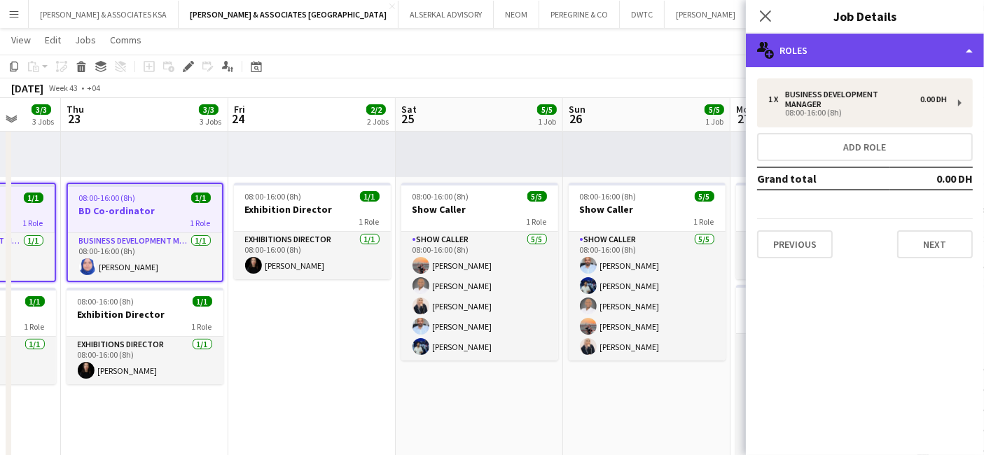
click at [857, 41] on div "multiple-users-add Roles" at bounding box center [865, 51] width 238 height 34
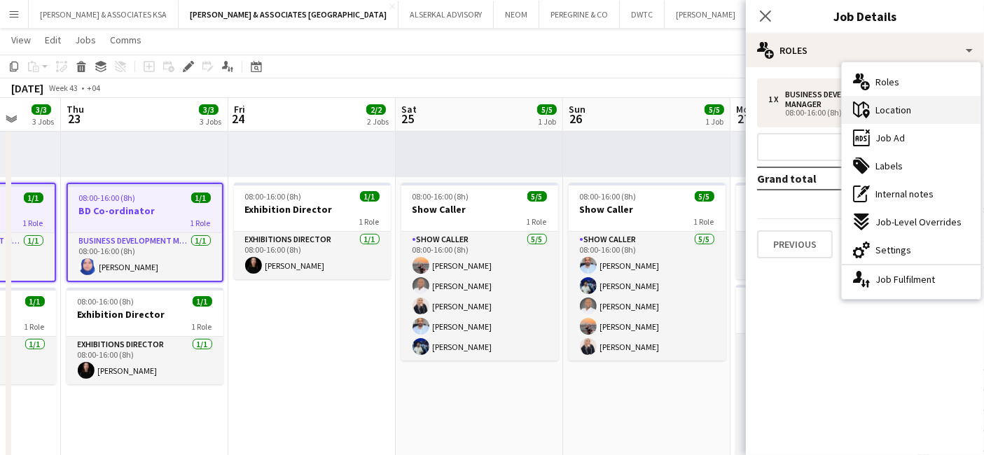
click at [907, 111] on span "Location" at bounding box center [894, 110] width 36 height 13
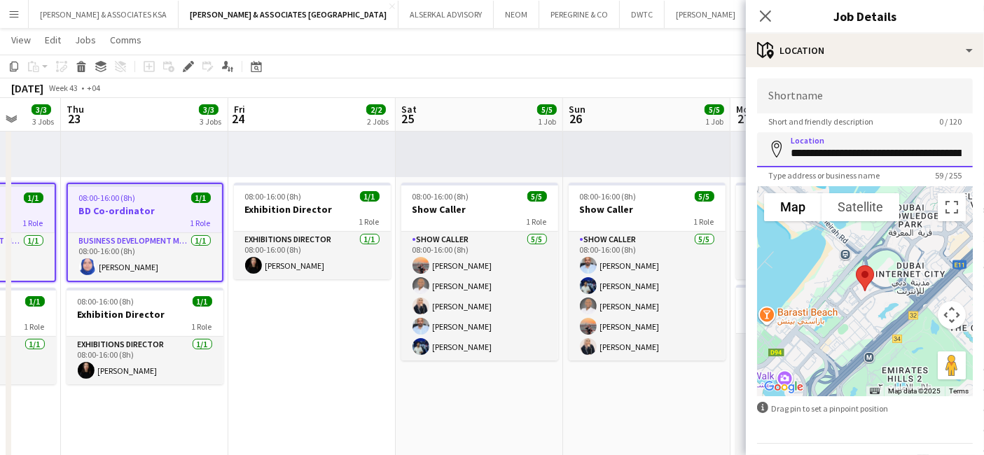
click at [844, 153] on input "**********" at bounding box center [865, 149] width 216 height 35
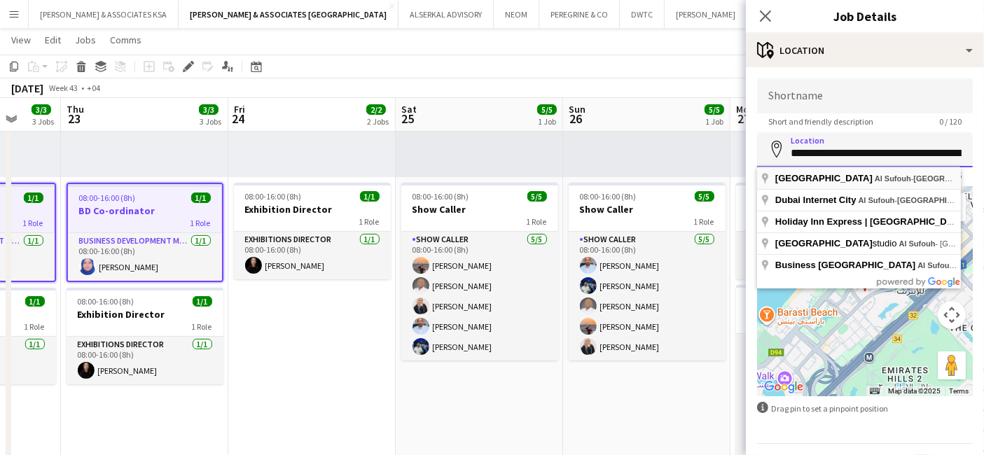
drag, startPoint x: 947, startPoint y: 149, endPoint x: 784, endPoint y: 170, distance: 164.0
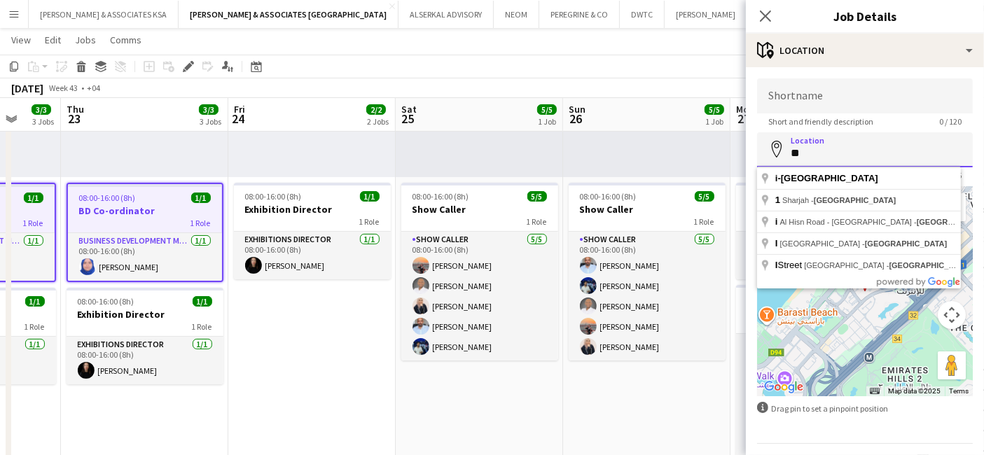
type input "*"
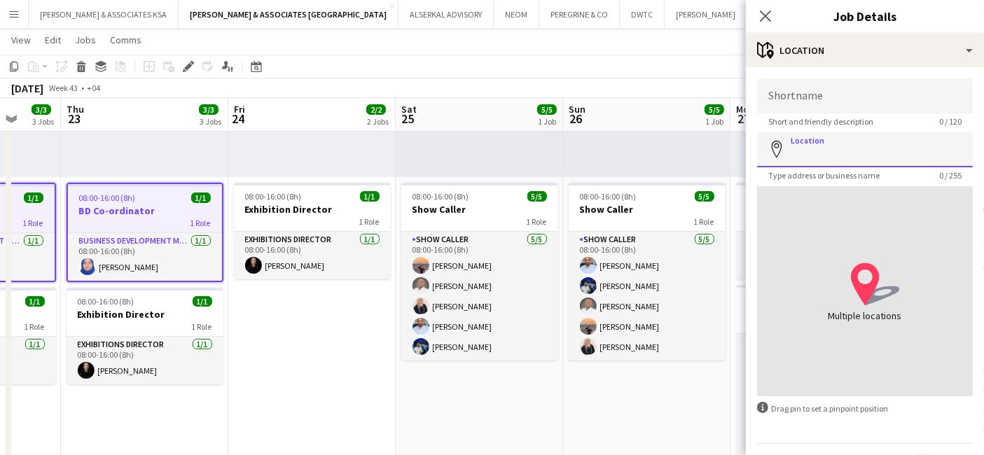
paste input "**********"
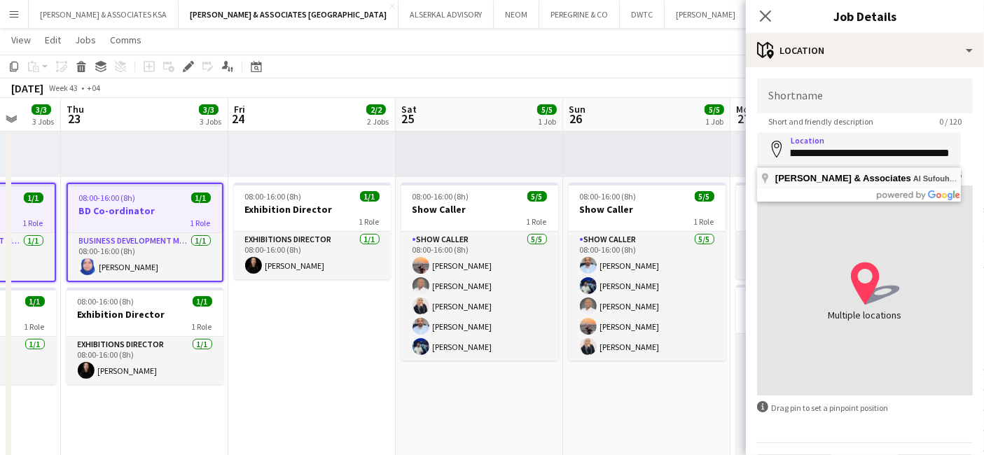
scroll to position [0, 0]
type input "**********"
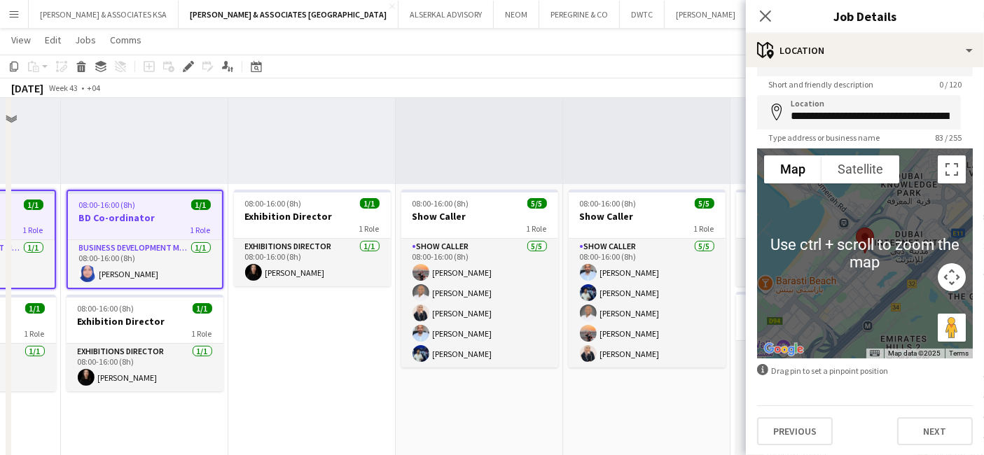
scroll to position [311, 0]
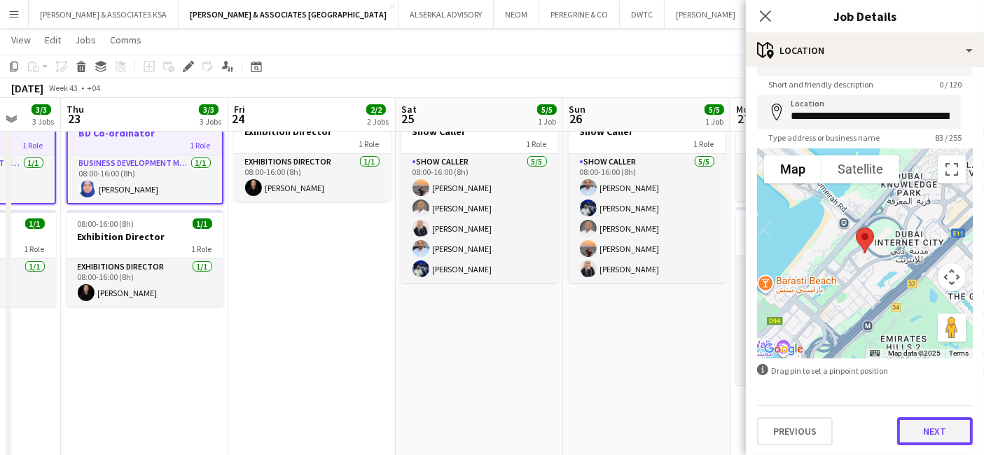
click at [925, 426] on button "Next" at bounding box center [936, 432] width 76 height 28
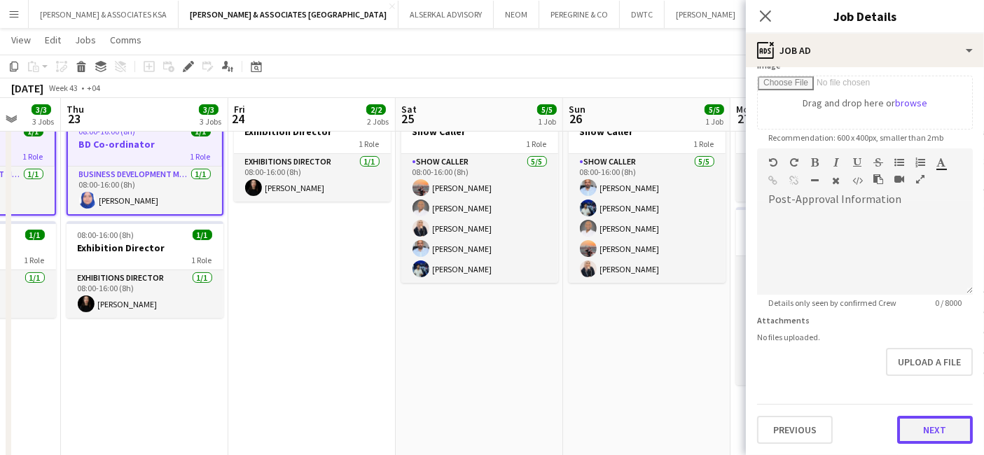
click at [923, 376] on form "**********" at bounding box center [865, 142] width 238 height 603
click at [942, 431] on button "Next" at bounding box center [936, 432] width 76 height 28
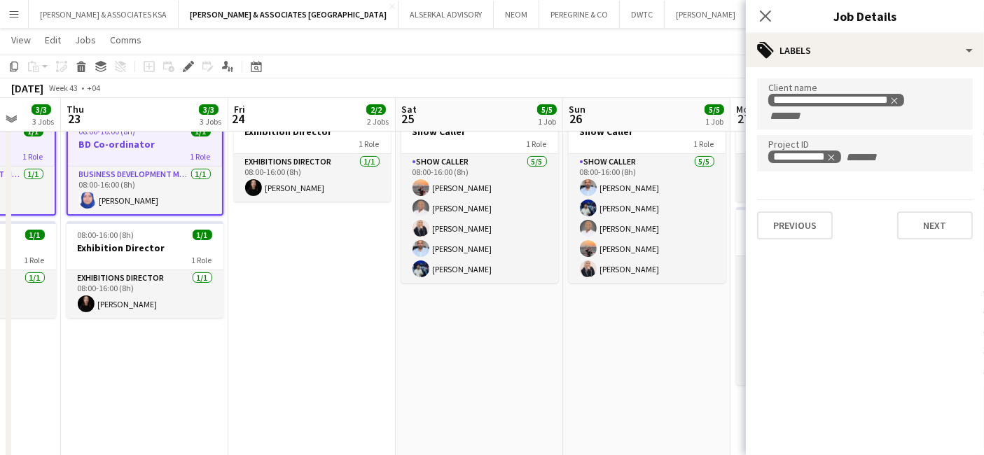
scroll to position [0, 0]
click at [923, 231] on button "Next" at bounding box center [936, 226] width 76 height 28
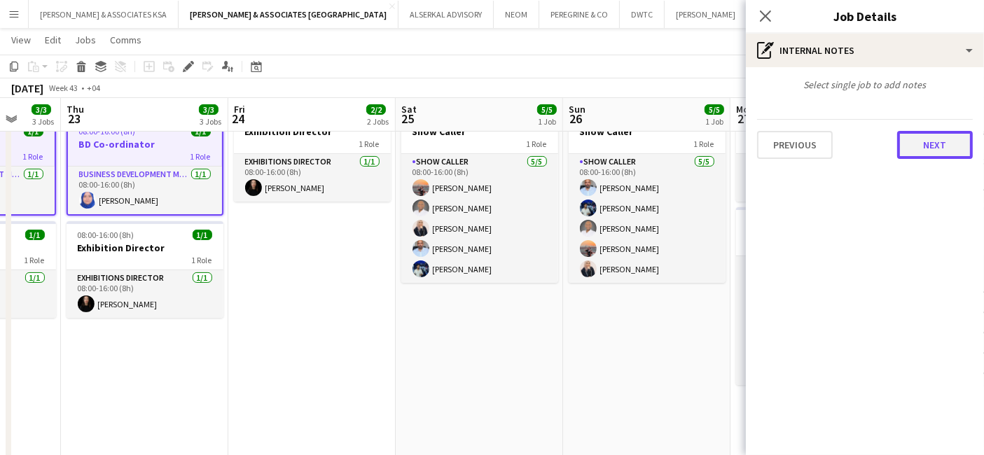
click at [931, 147] on button "Next" at bounding box center [936, 145] width 76 height 28
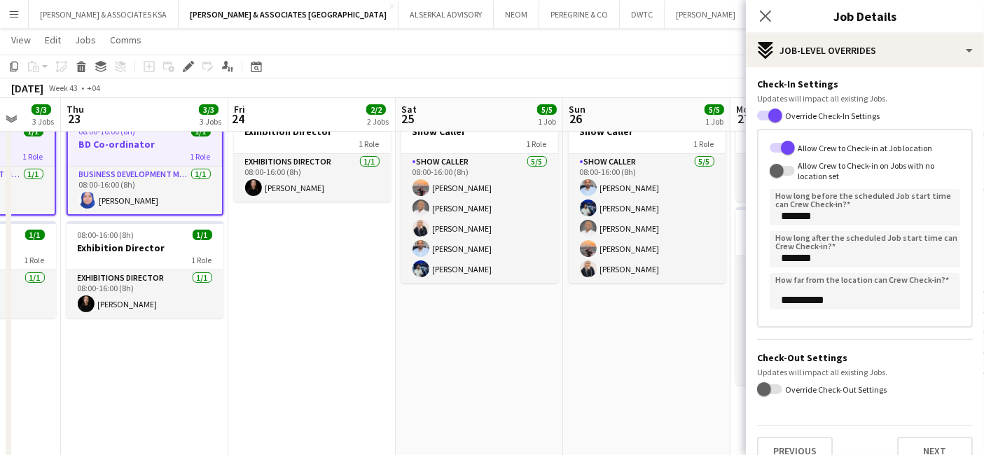
scroll to position [62, 0]
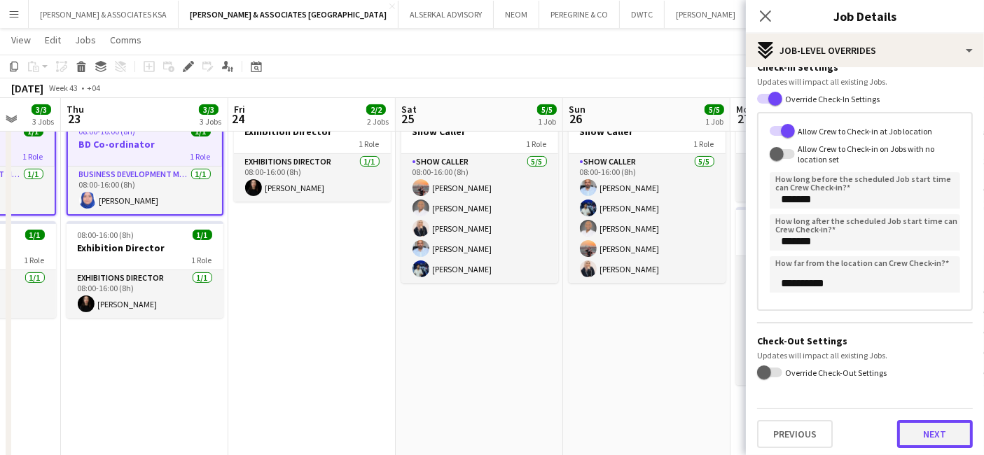
click at [918, 420] on button "Next" at bounding box center [936, 434] width 76 height 28
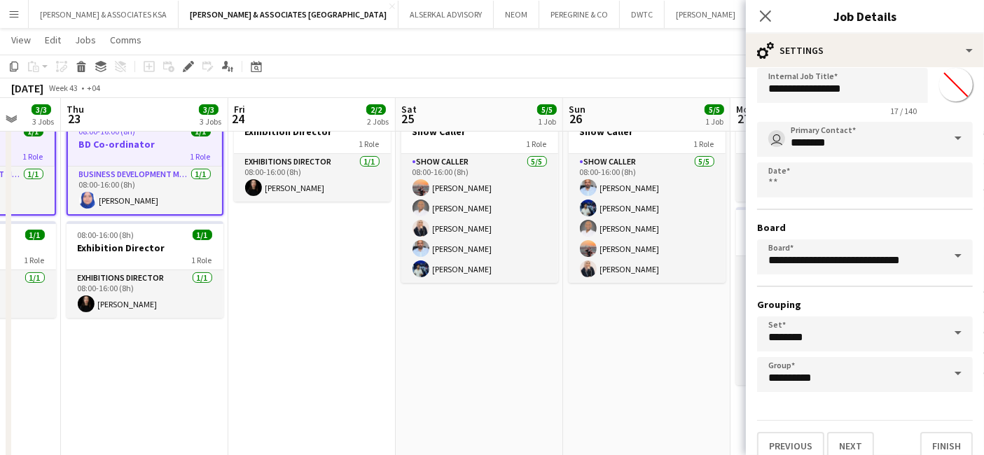
scroll to position [43, 0]
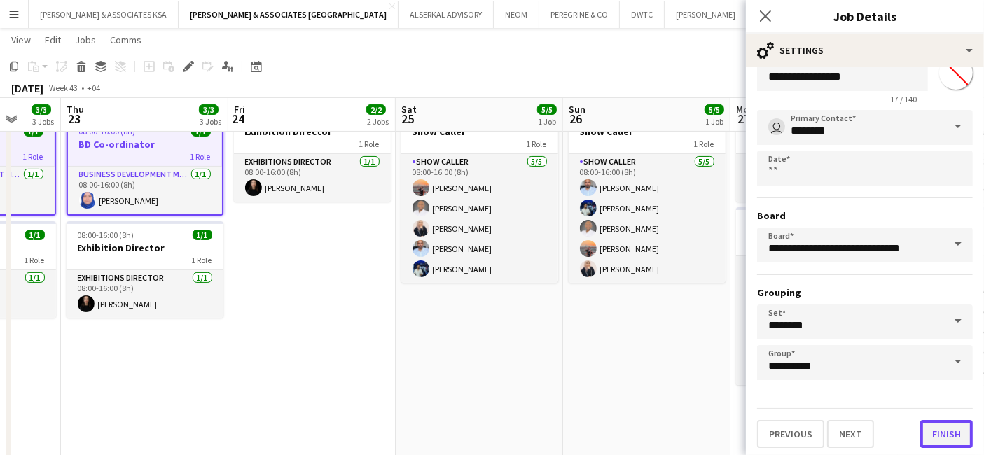
click at [942, 432] on button "Finish" at bounding box center [947, 434] width 53 height 28
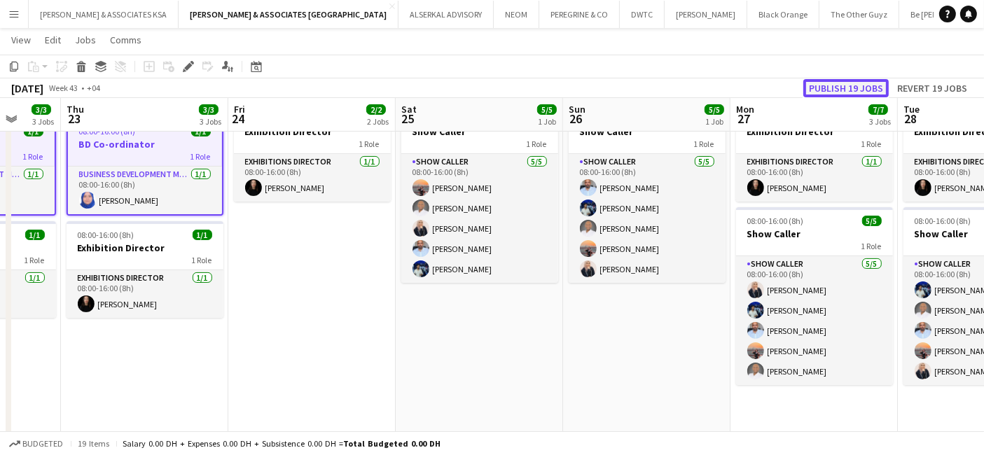
click at [830, 81] on button "Publish 19 jobs" at bounding box center [846, 88] width 85 height 18
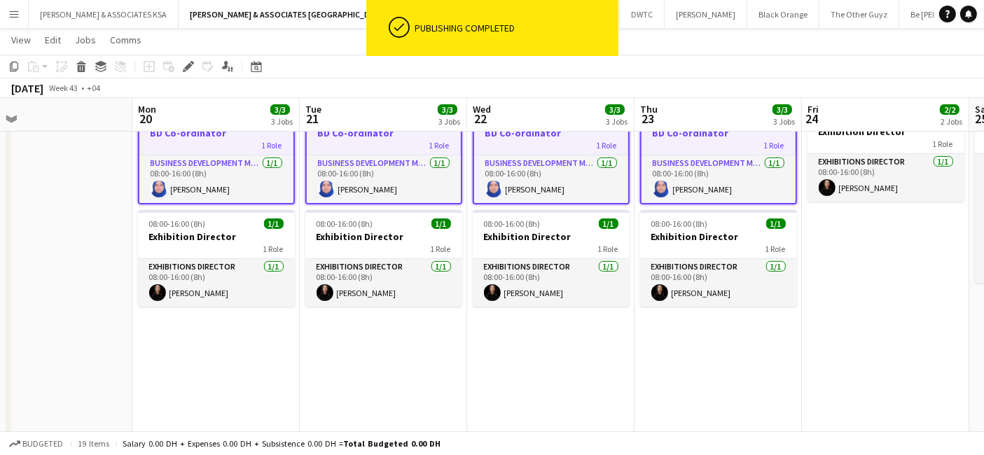
scroll to position [0, 385]
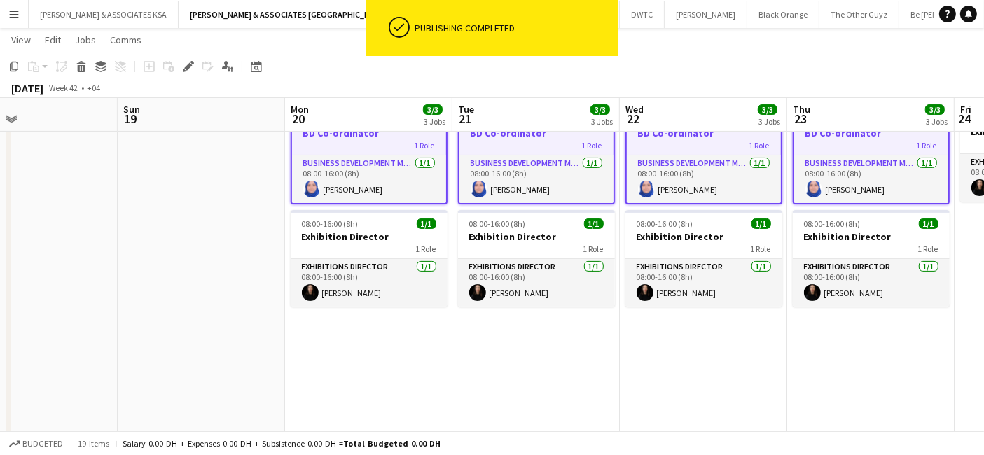
drag, startPoint x: 100, startPoint y: 358, endPoint x: 827, endPoint y: 358, distance: 726.6
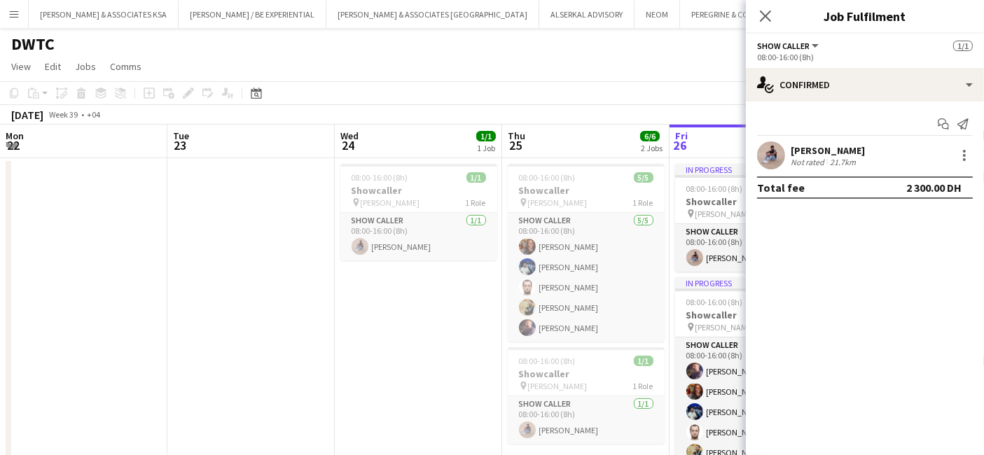
scroll to position [0, 335]
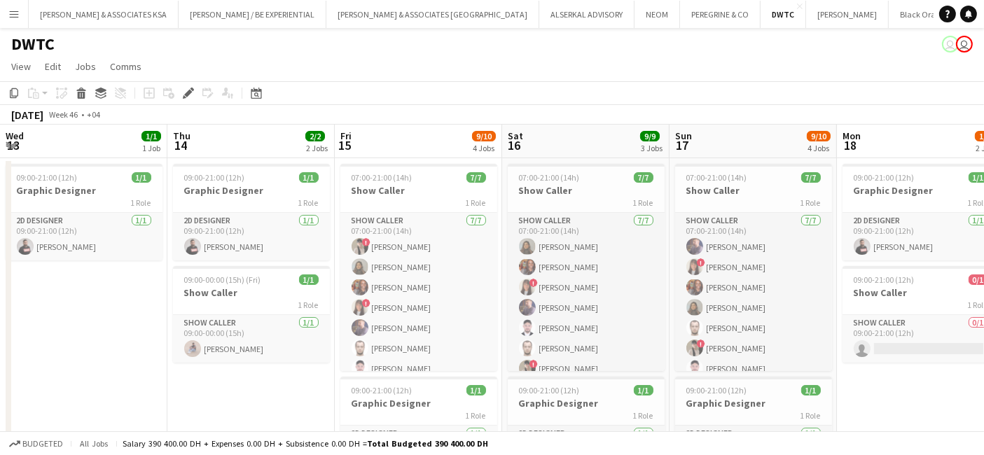
scroll to position [0, 405]
